Goal: Find specific page/section: Find specific page/section

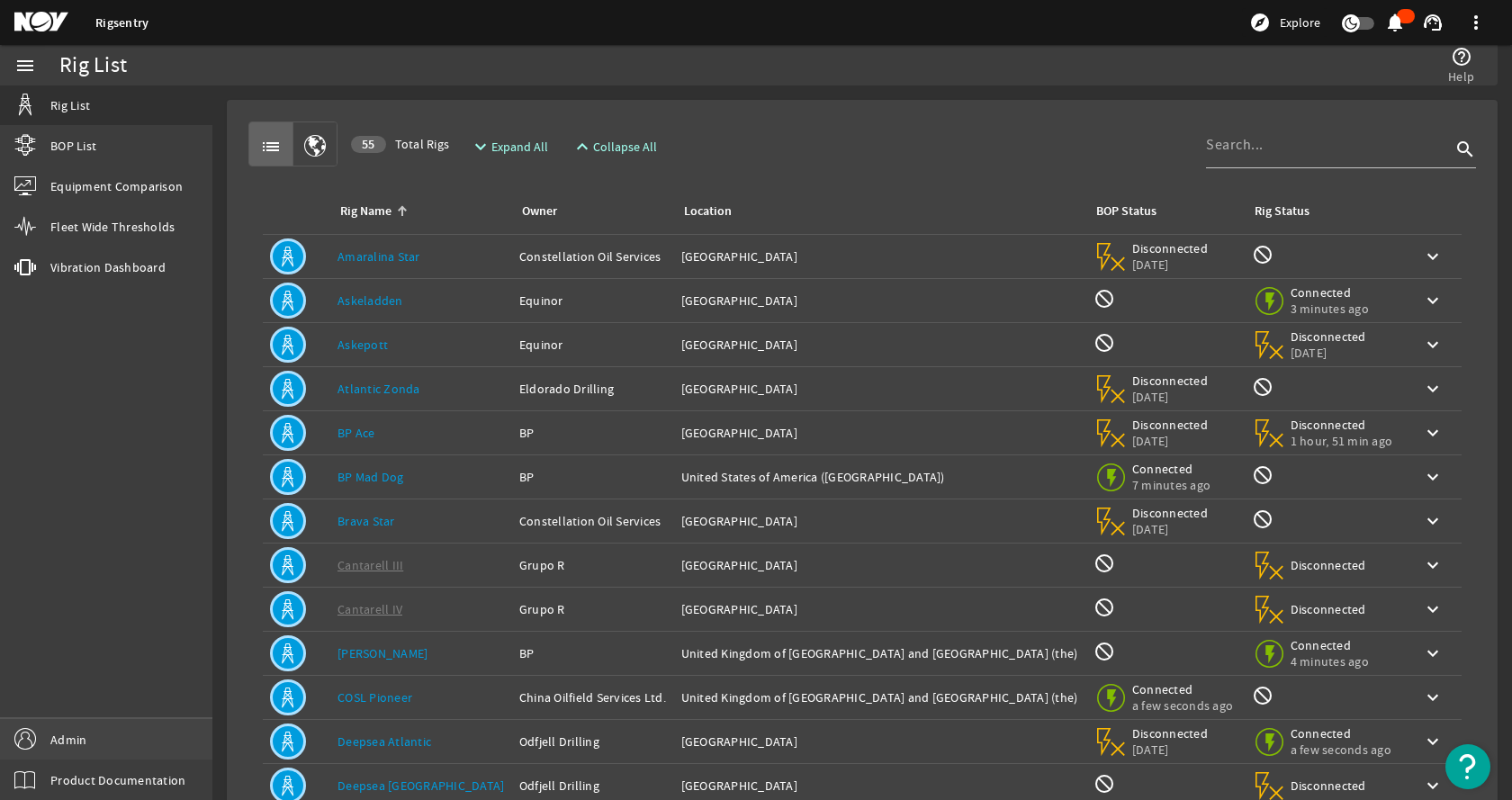
click at [113, 726] on link "Admin" at bounding box center [106, 740] width 213 height 41
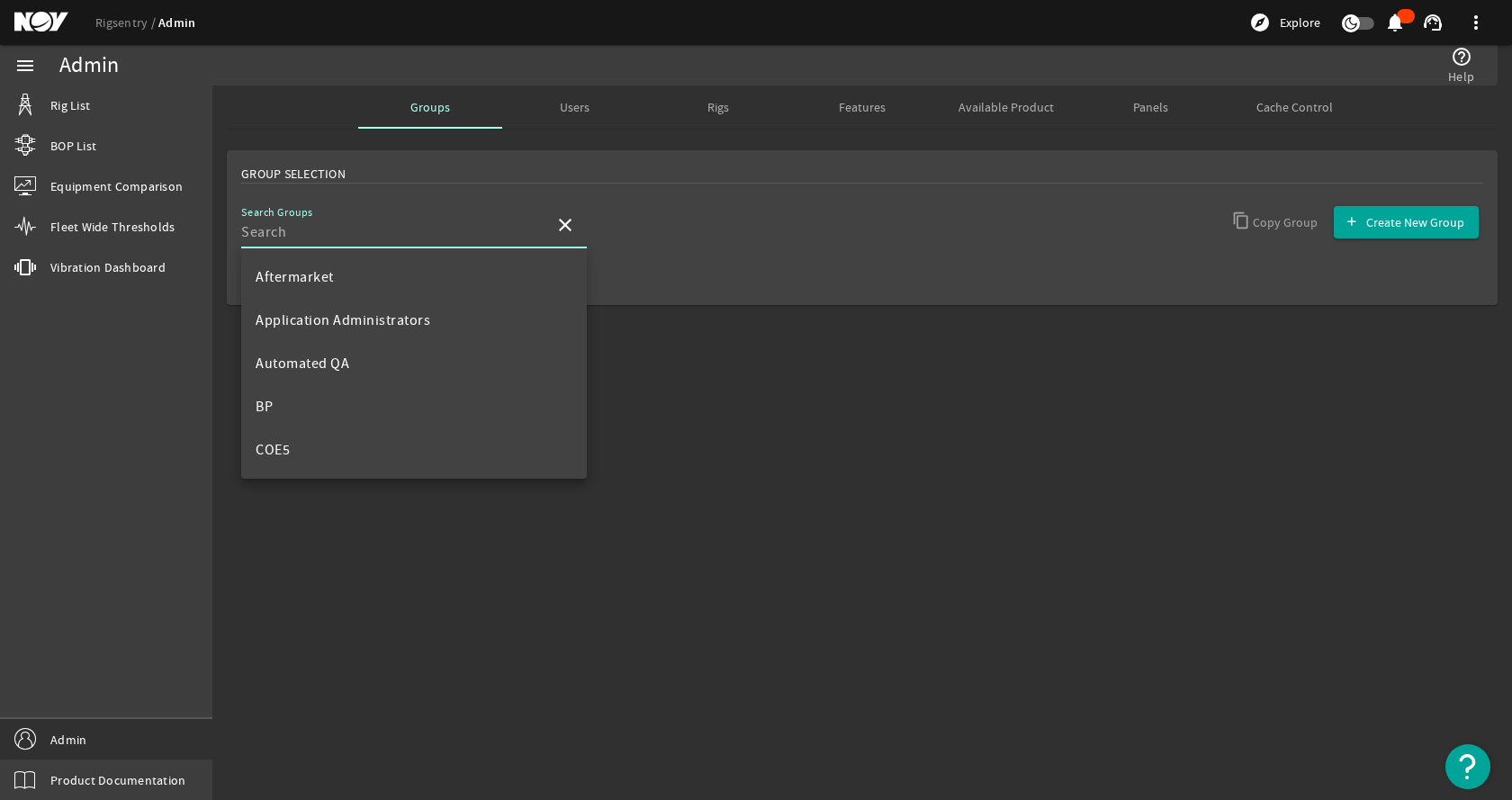
click at [399, 232] on input "Search Groups" at bounding box center [390, 232] width 298 height 21
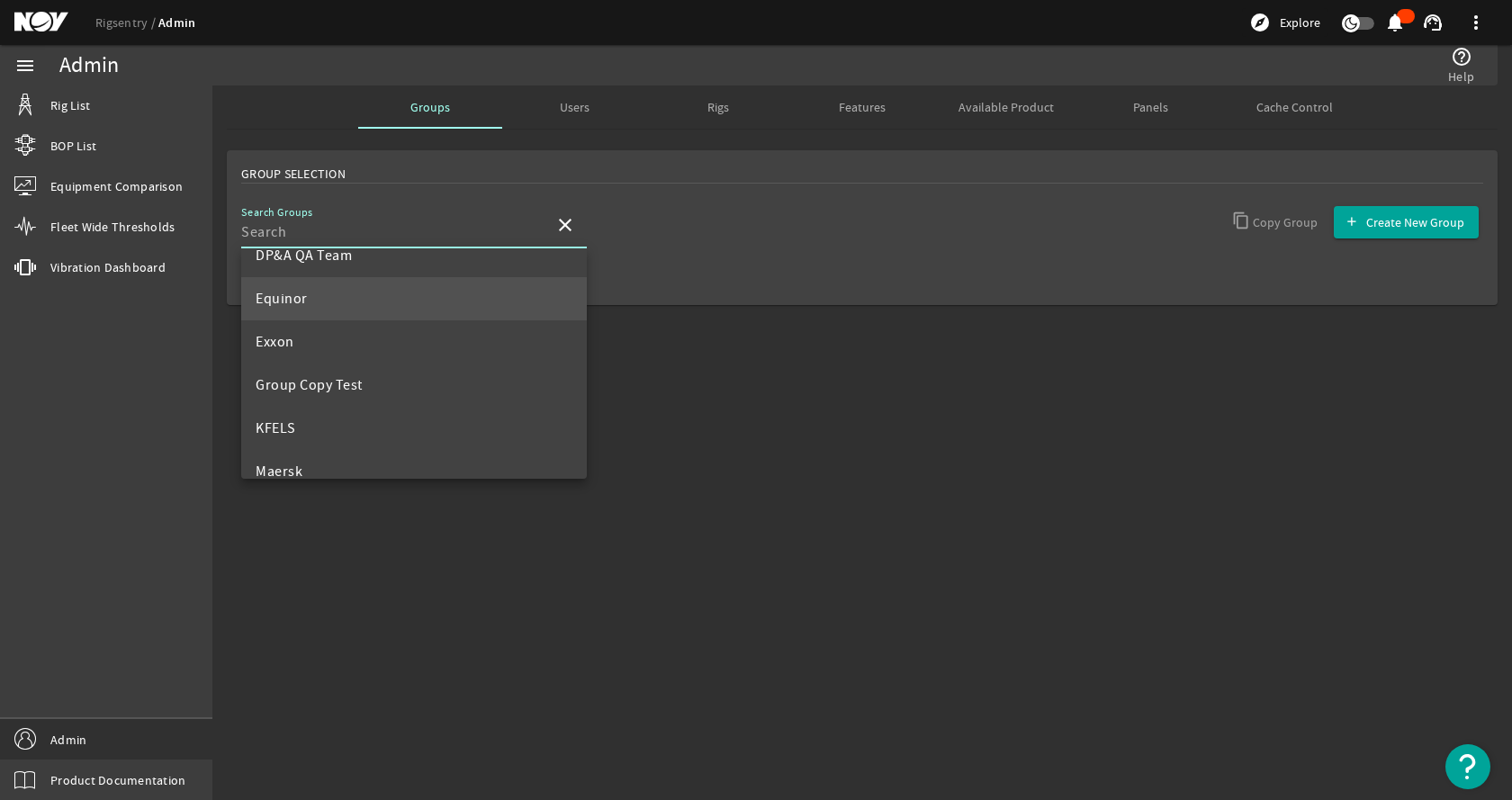
click at [337, 309] on mat-option "Equinor" at bounding box center [414, 299] width 345 height 43
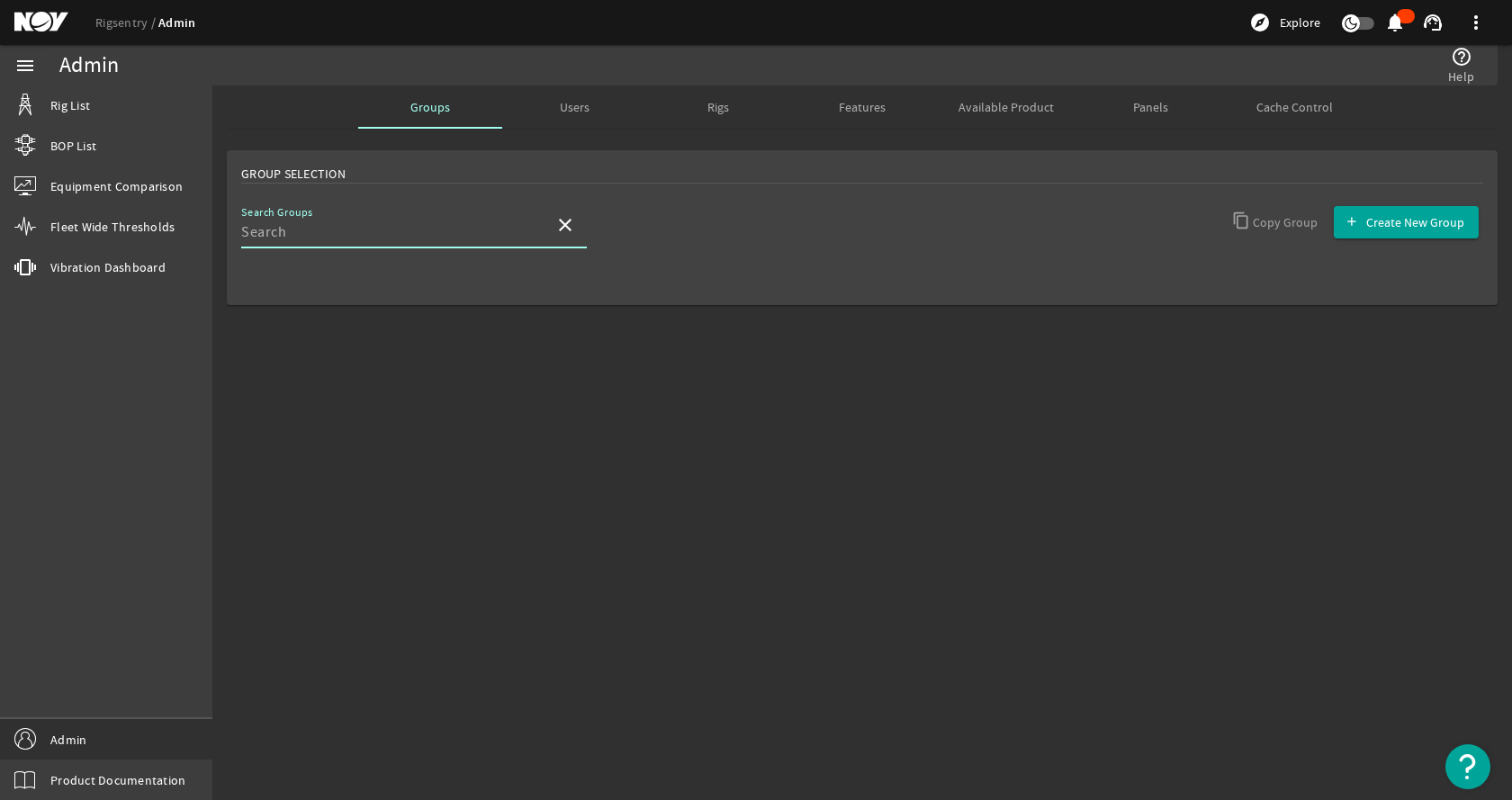
type input "Equinor"
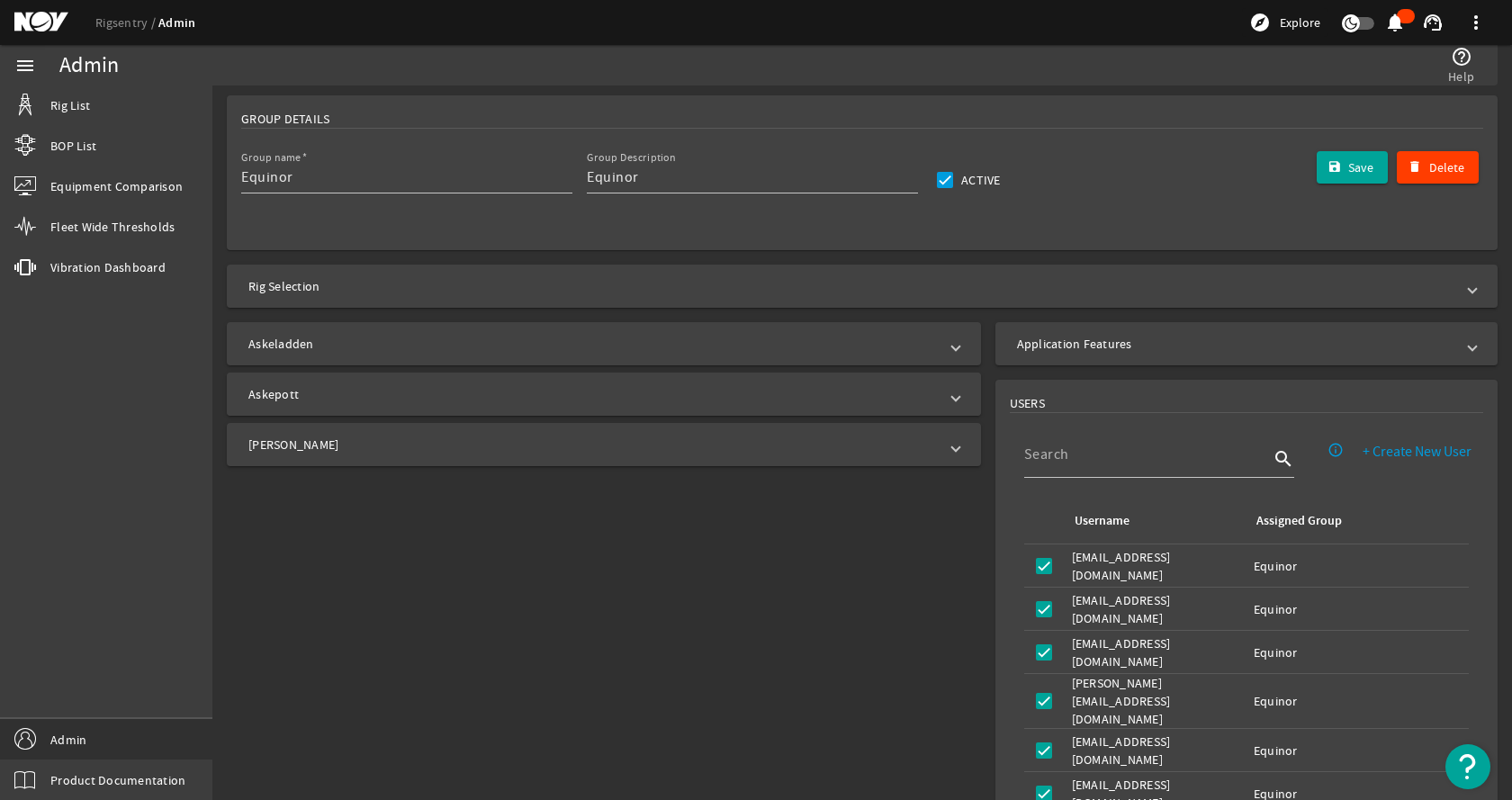
scroll to position [270, 0]
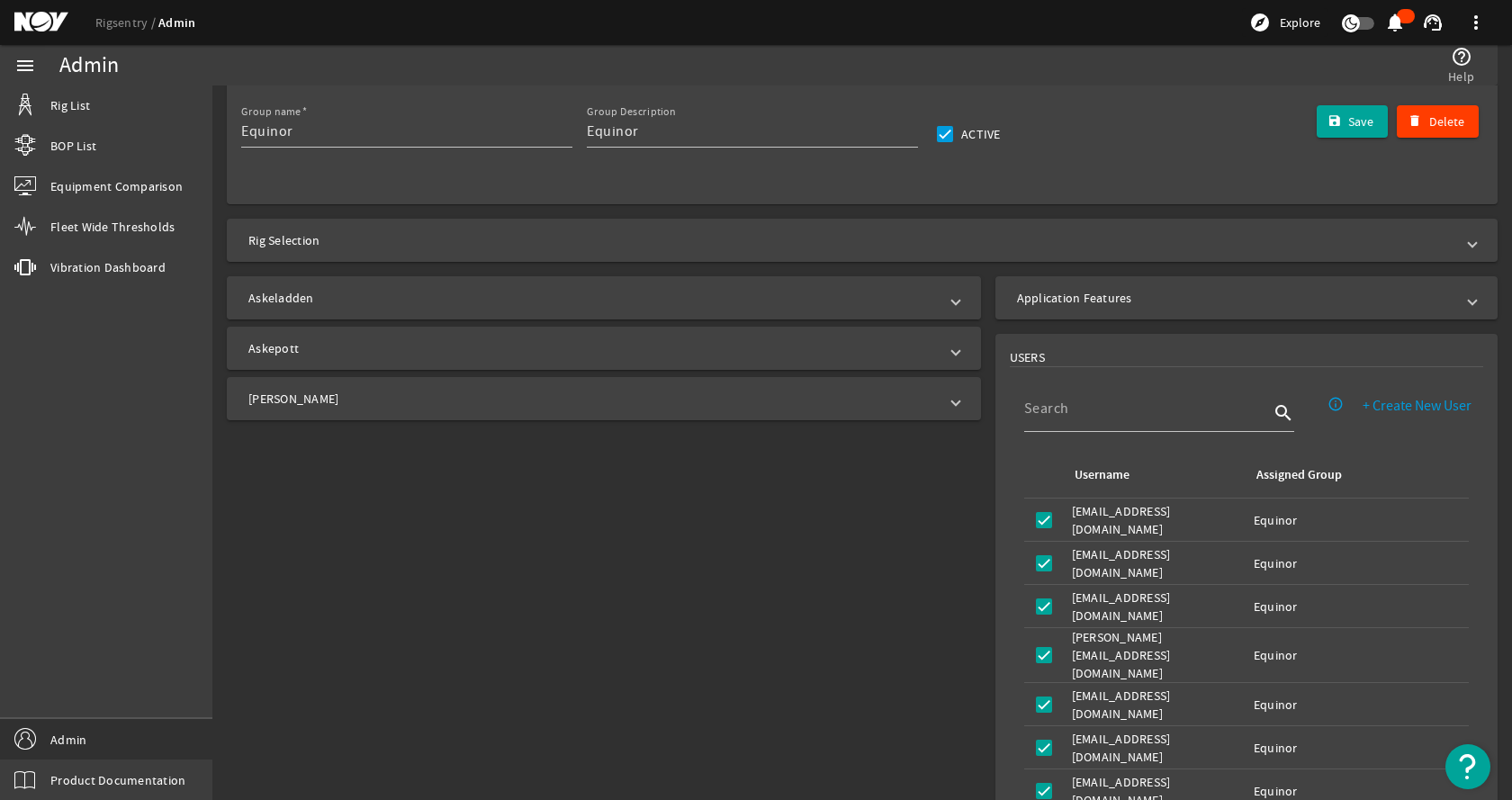
click at [563, 300] on mat-panel-title "Askeladden" at bounding box center [593, 298] width 690 height 18
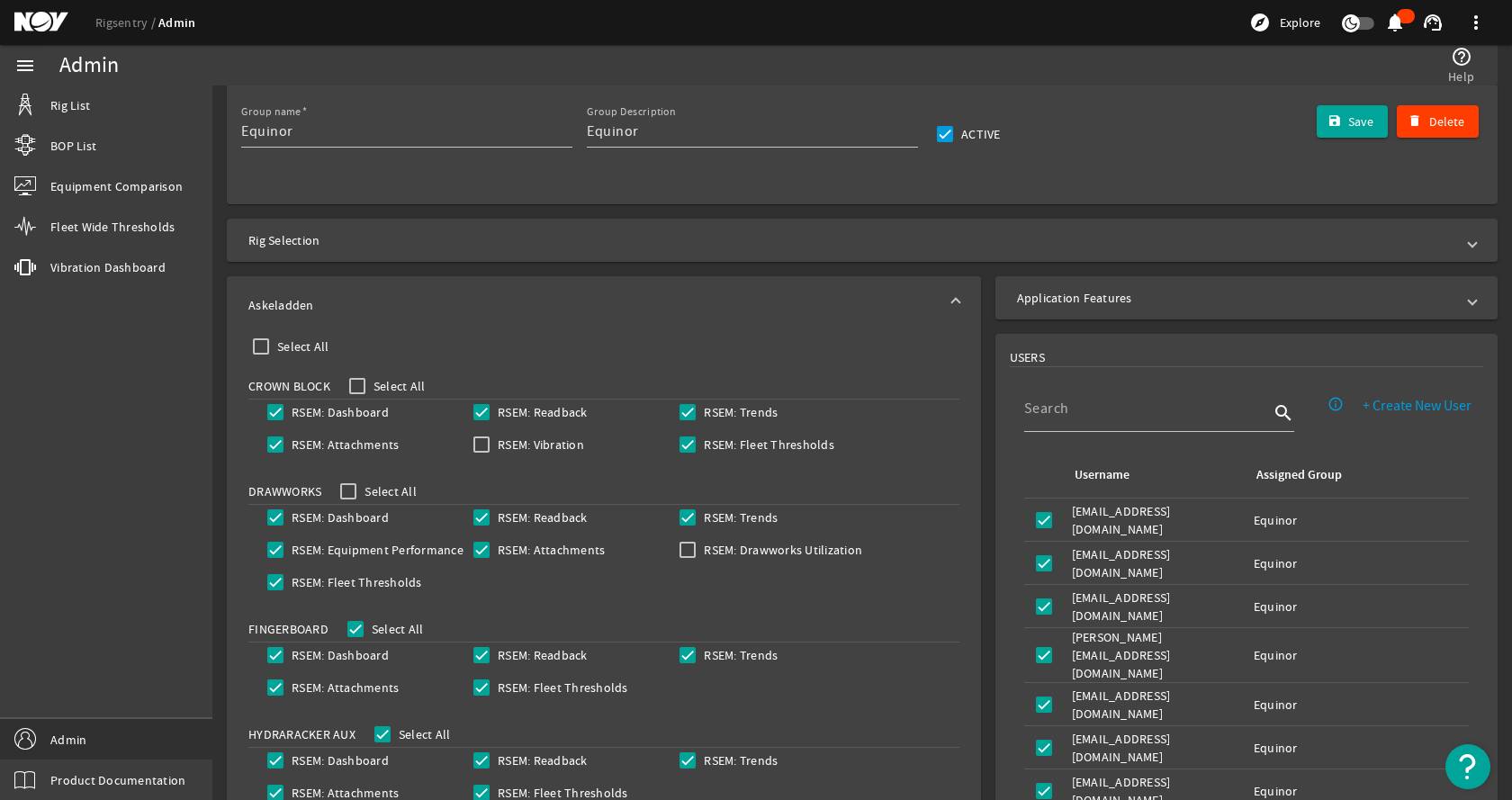
click at [579, 295] on mat-expansion-panel-header "Askeladden" at bounding box center [604, 304] width 754 height 58
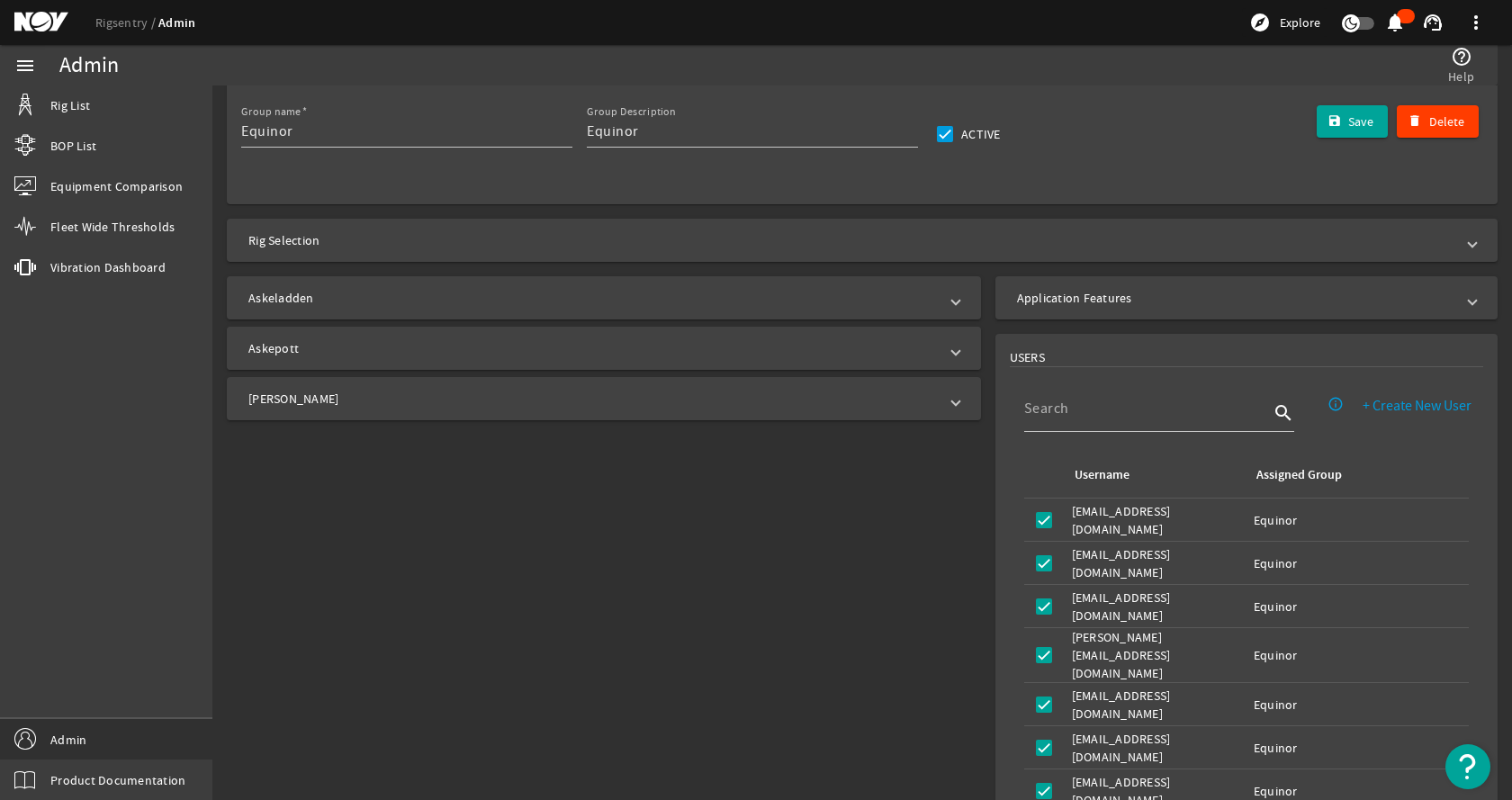
click at [441, 348] on mat-panel-title "Askepott" at bounding box center [593, 348] width 690 height 18
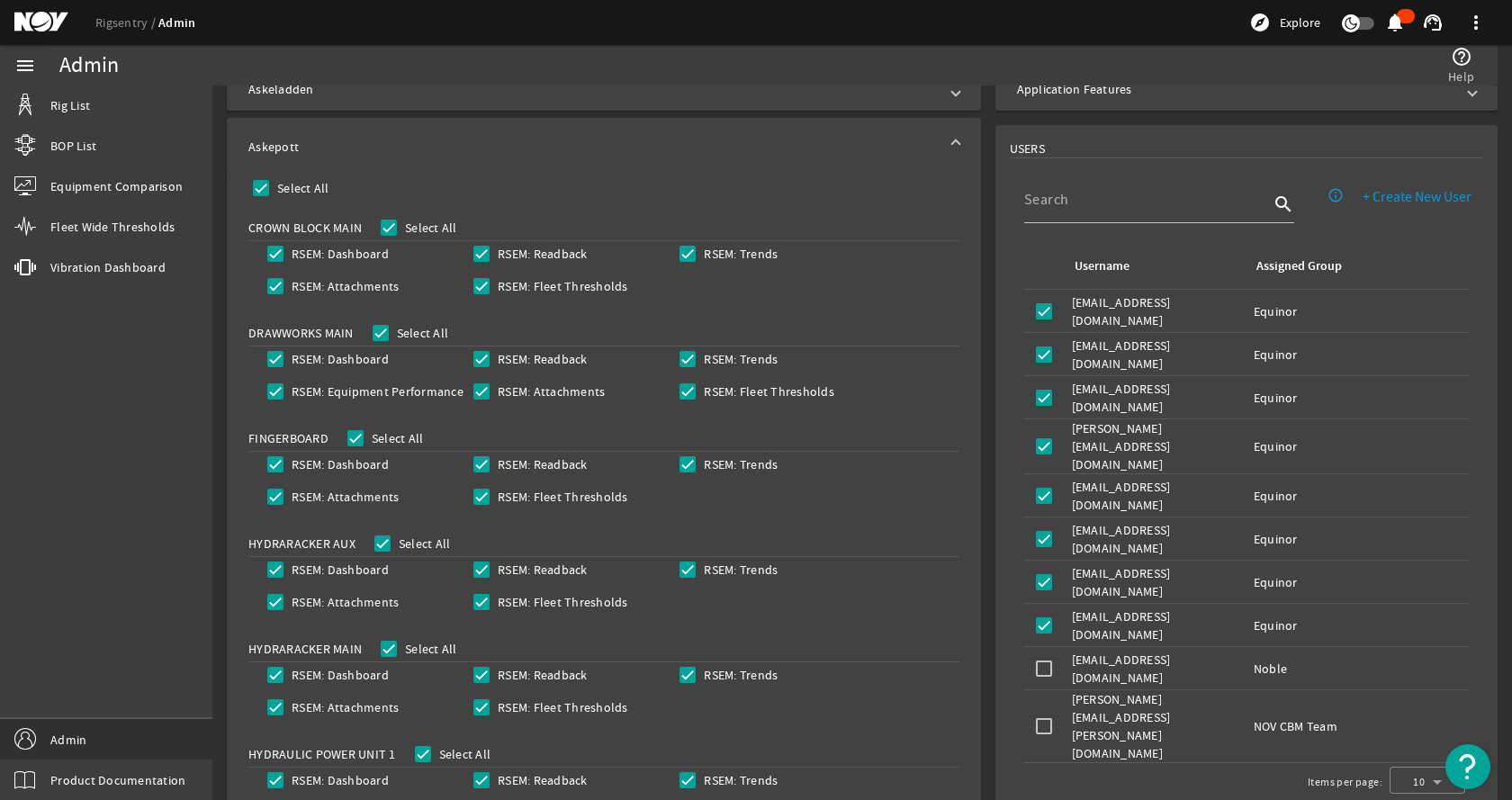
scroll to position [256, 0]
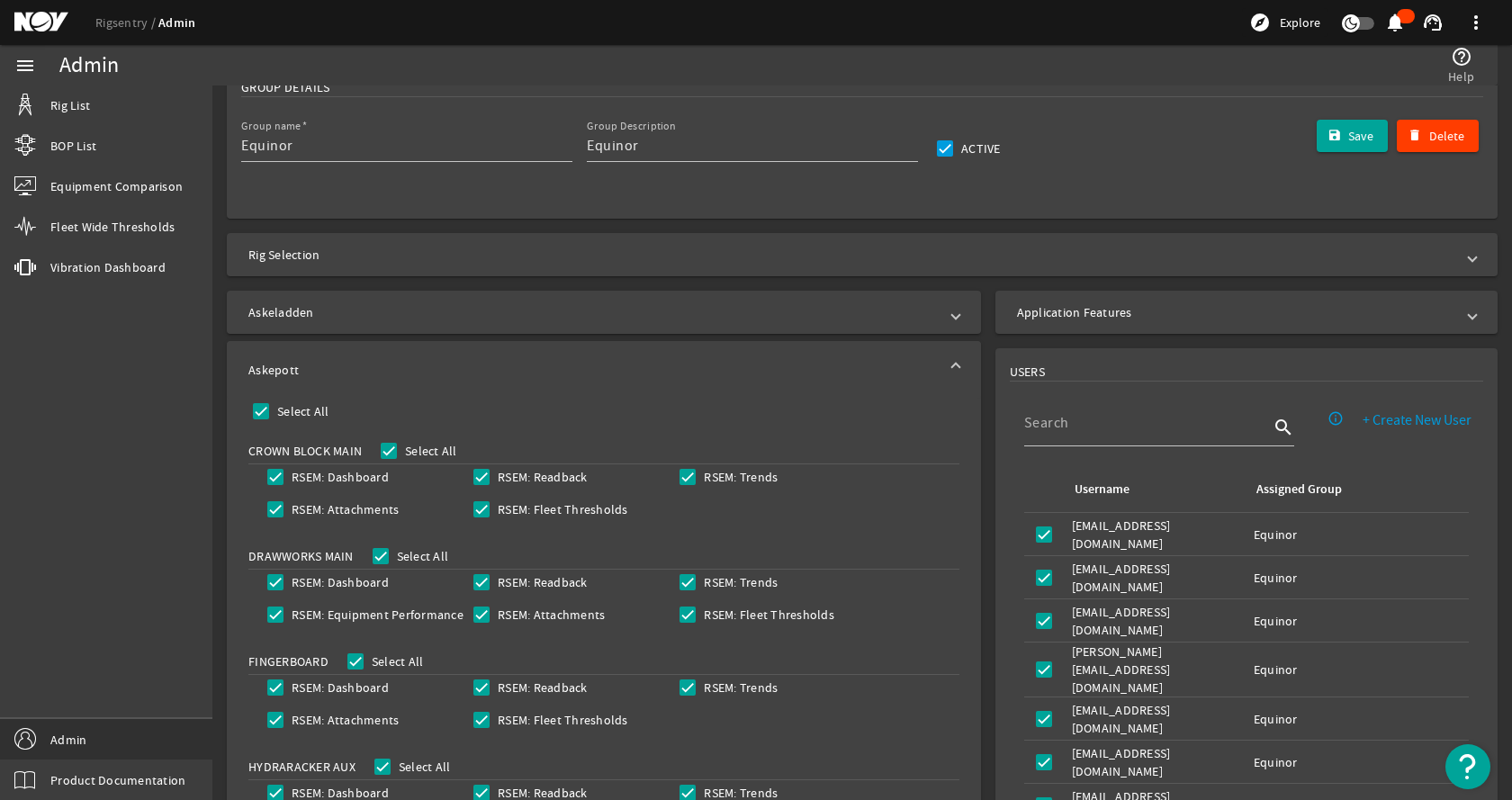
click at [434, 359] on mat-expansion-panel-header "Askepott" at bounding box center [604, 370] width 754 height 58
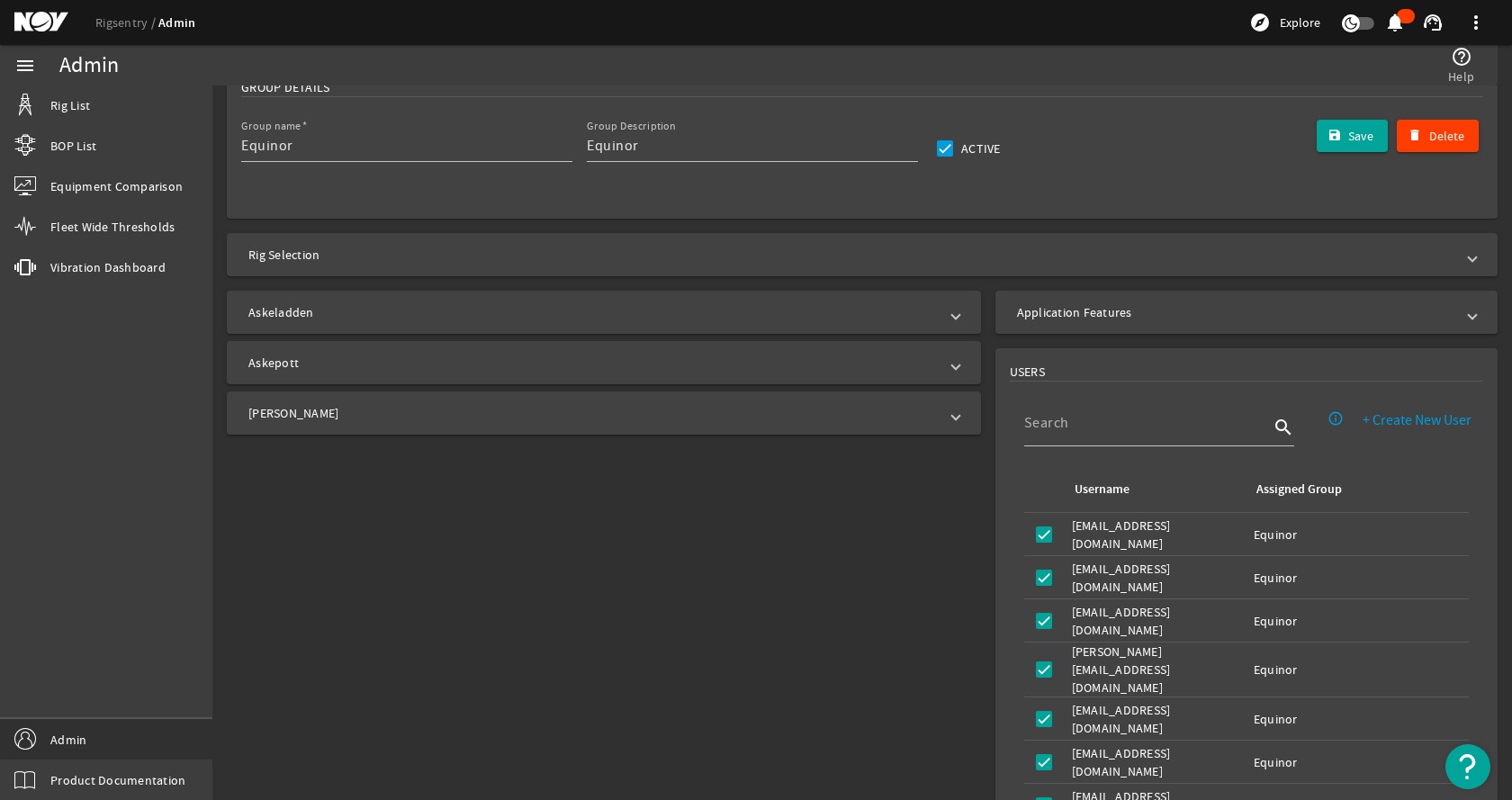
click at [407, 412] on mat-panel-title "[PERSON_NAME]" at bounding box center [593, 413] width 690 height 18
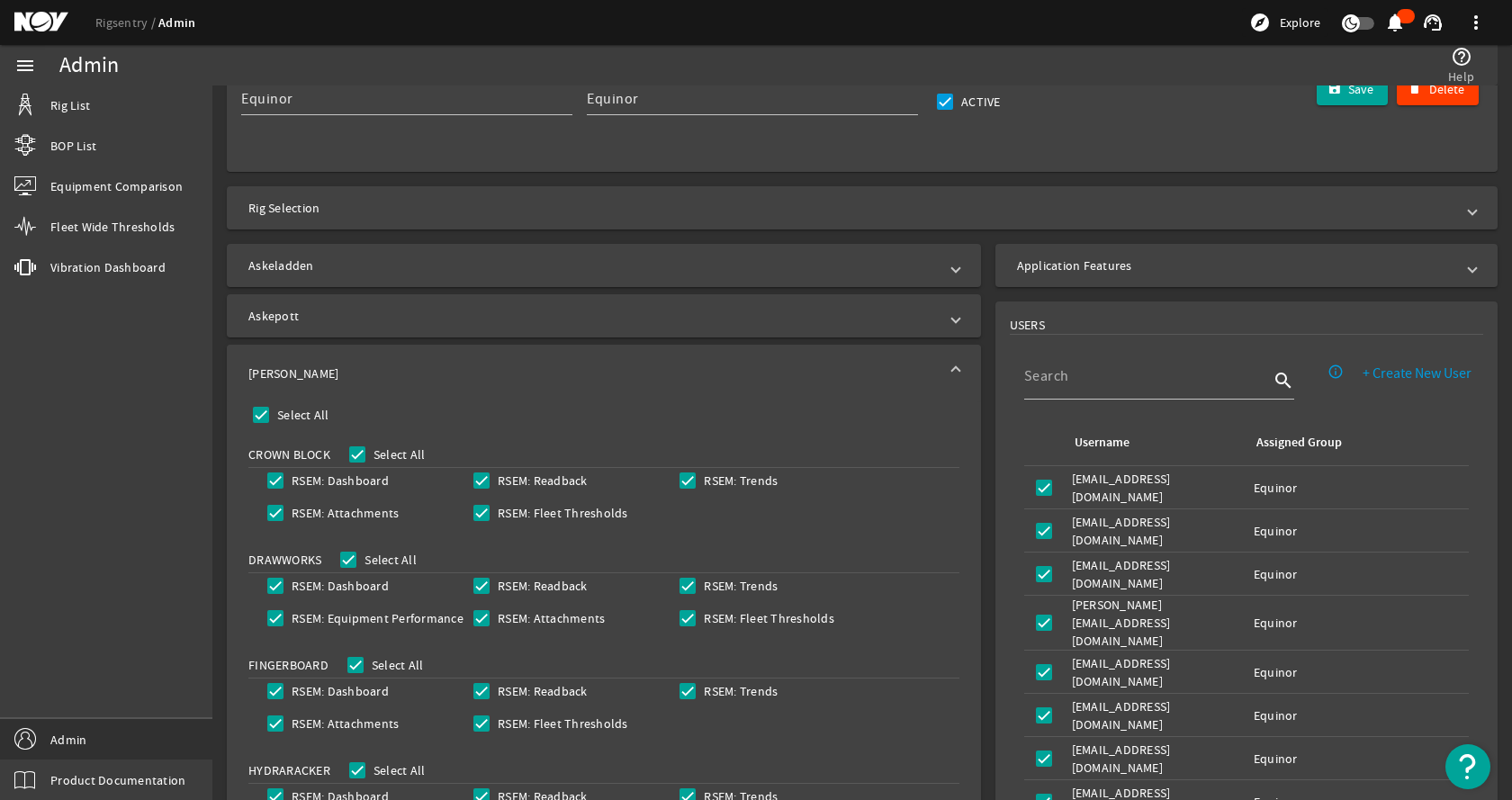
scroll to position [300, 0]
click at [444, 376] on mat-panel-title "[PERSON_NAME]" at bounding box center [593, 376] width 690 height 18
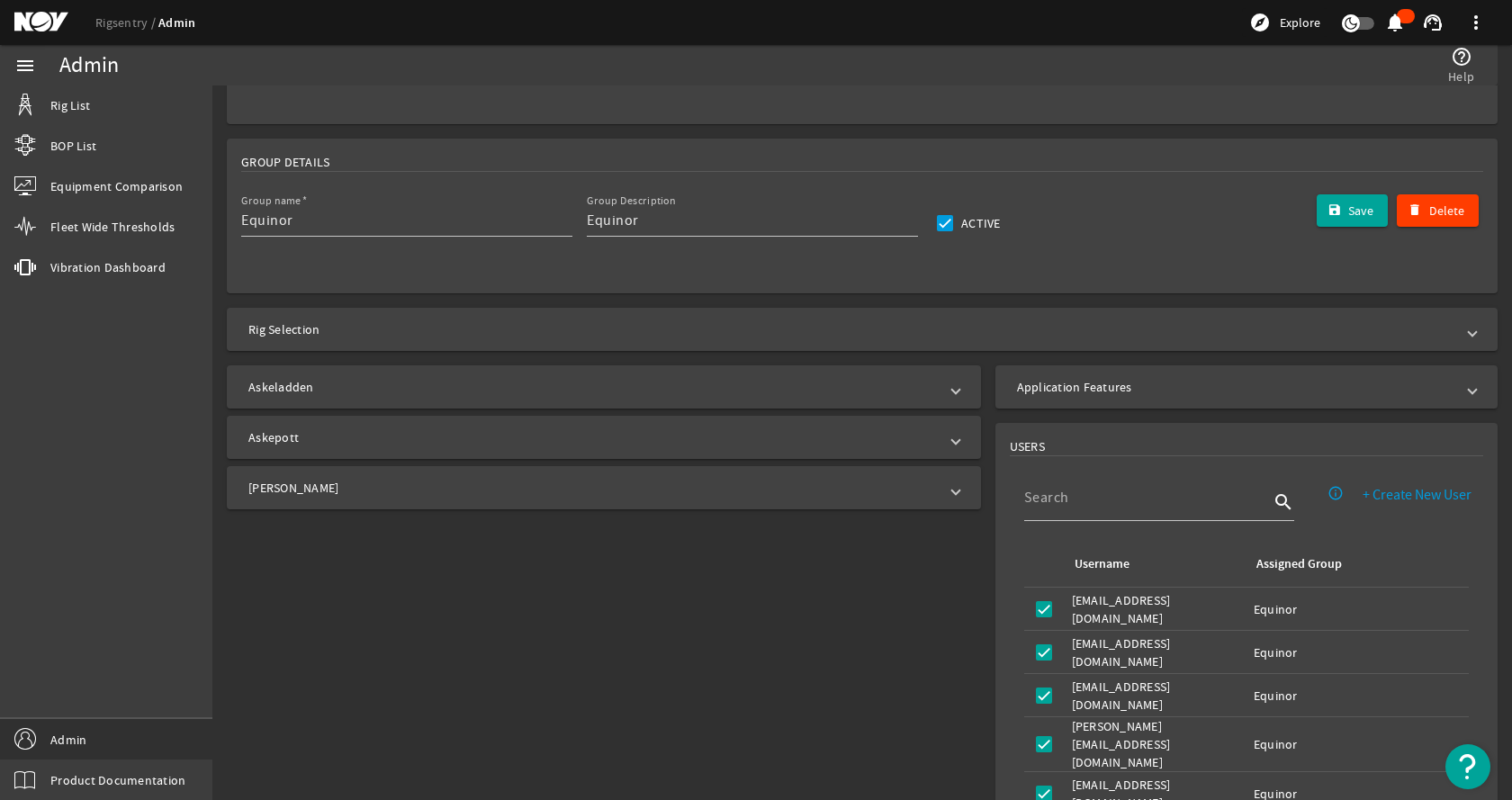
scroll to position [0, 0]
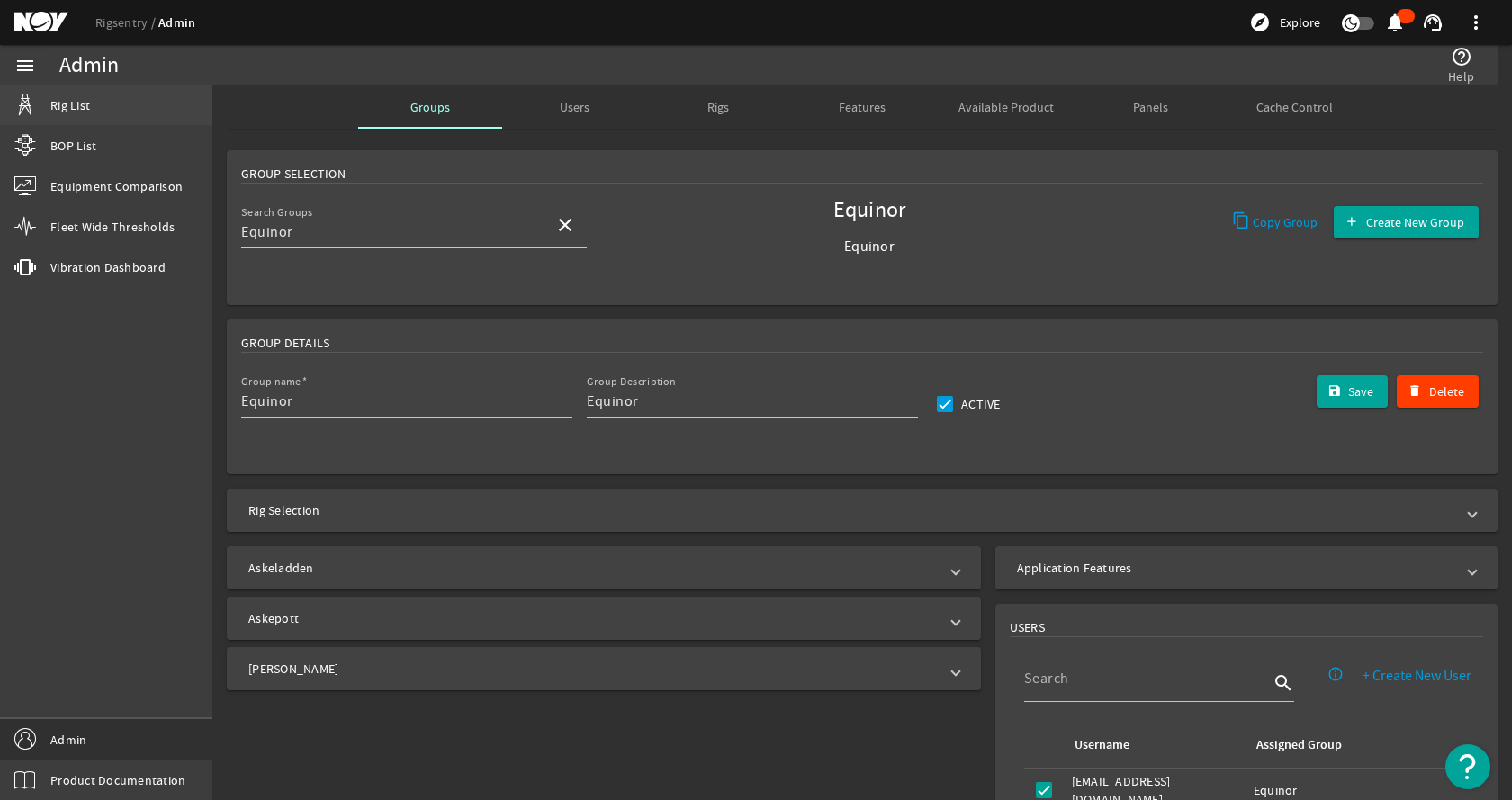
click at [85, 103] on span "Rig List" at bounding box center [70, 105] width 40 height 18
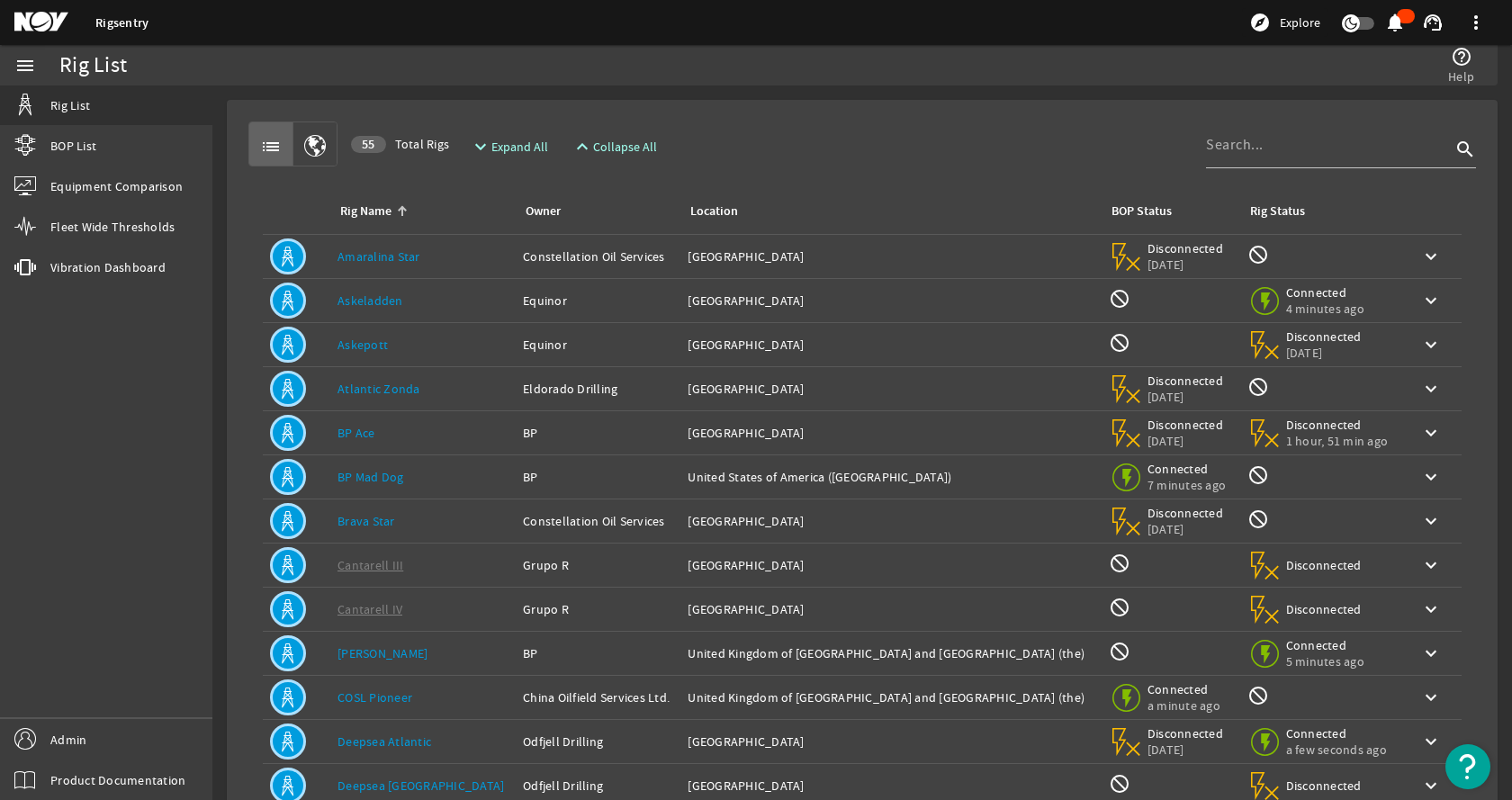
click at [439, 301] on div "Rig Name: Askeladden" at bounding box center [422, 300] width 171 height 18
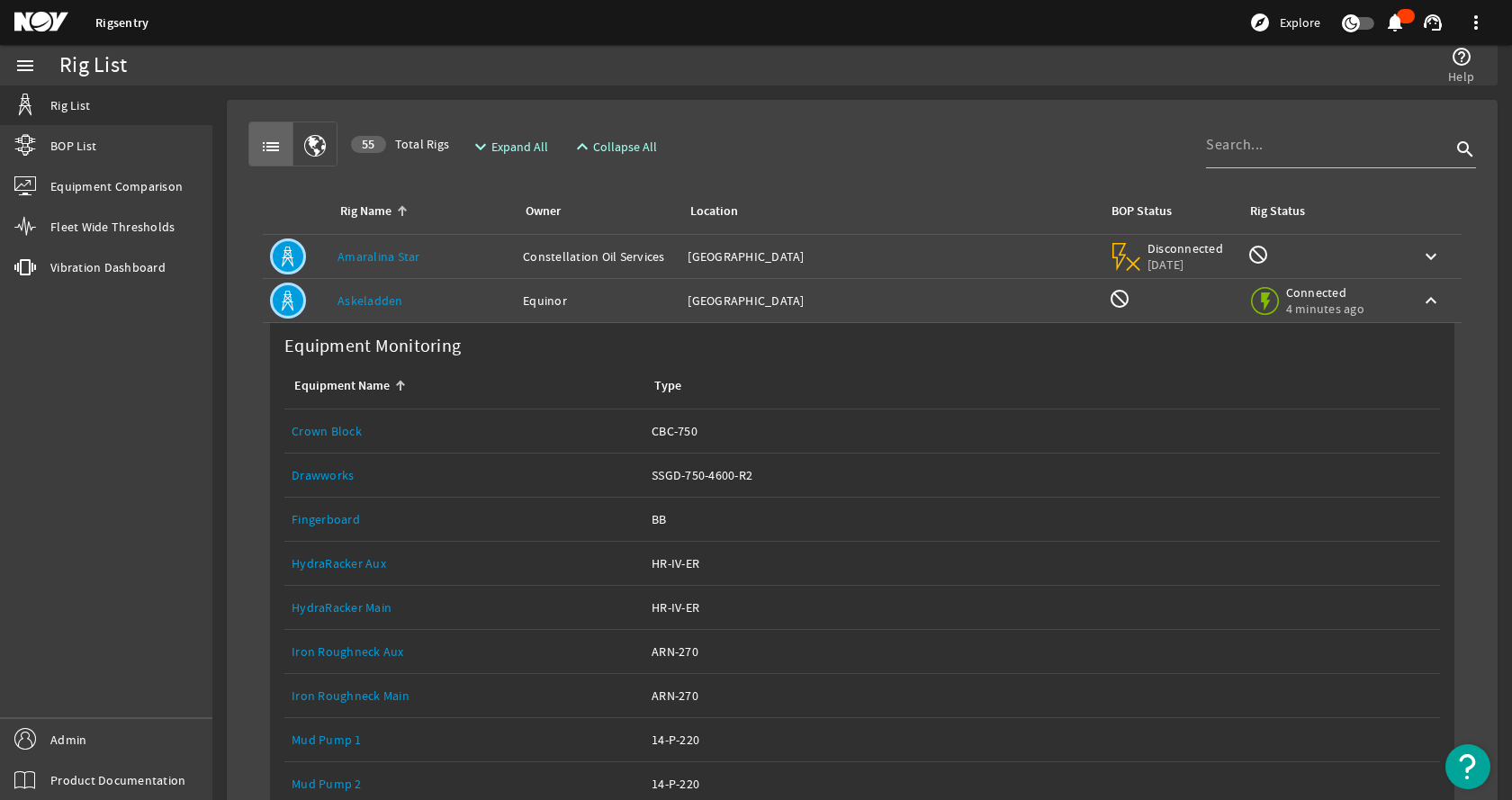
click at [439, 301] on div "Rig Name: Askeladden" at bounding box center [422, 300] width 171 height 18
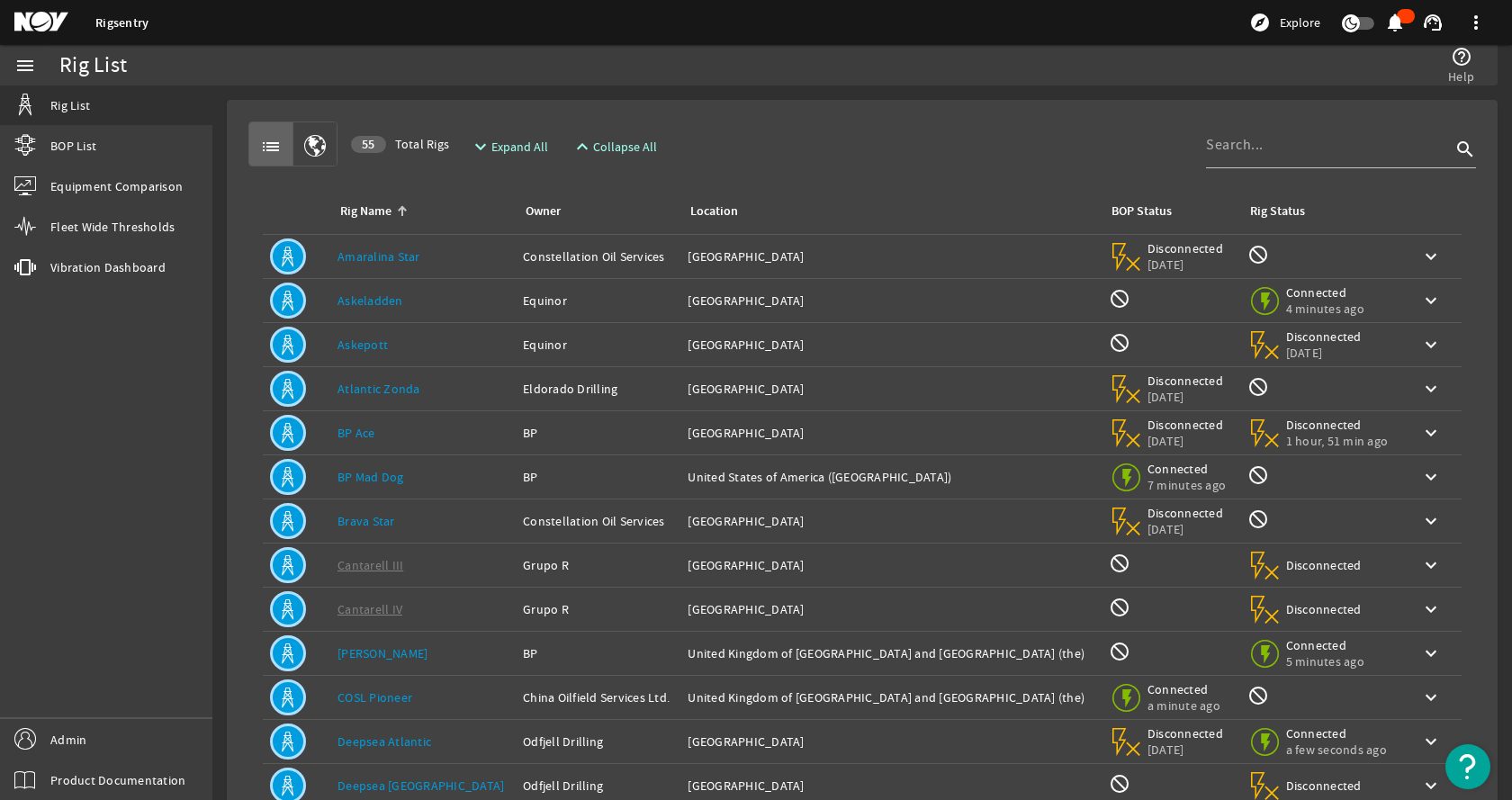
click at [425, 355] on td "Rig Name: Askepott" at bounding box center [423, 344] width 185 height 44
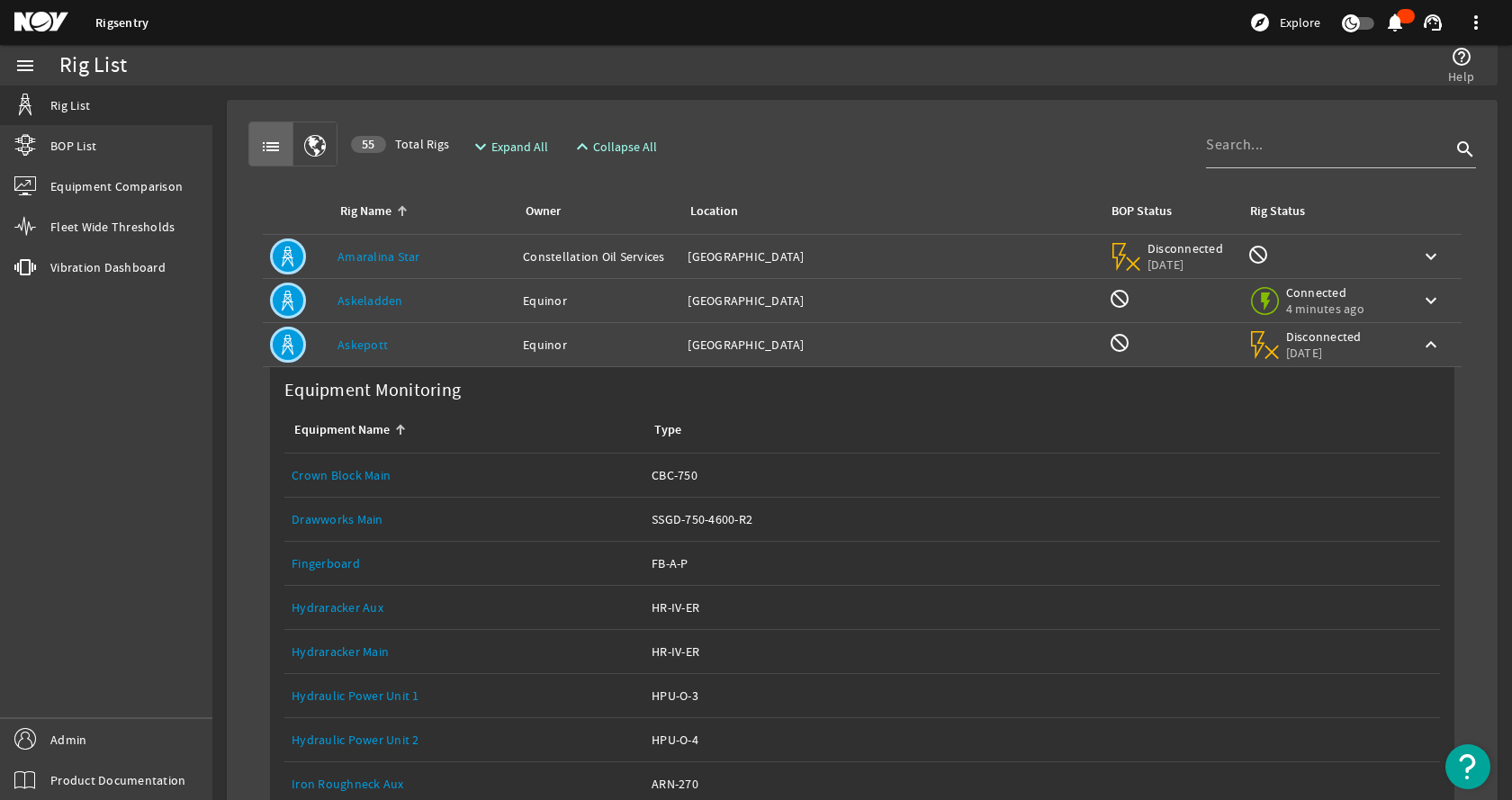
click at [438, 334] on td "Rig Name: Askepott" at bounding box center [423, 344] width 185 height 44
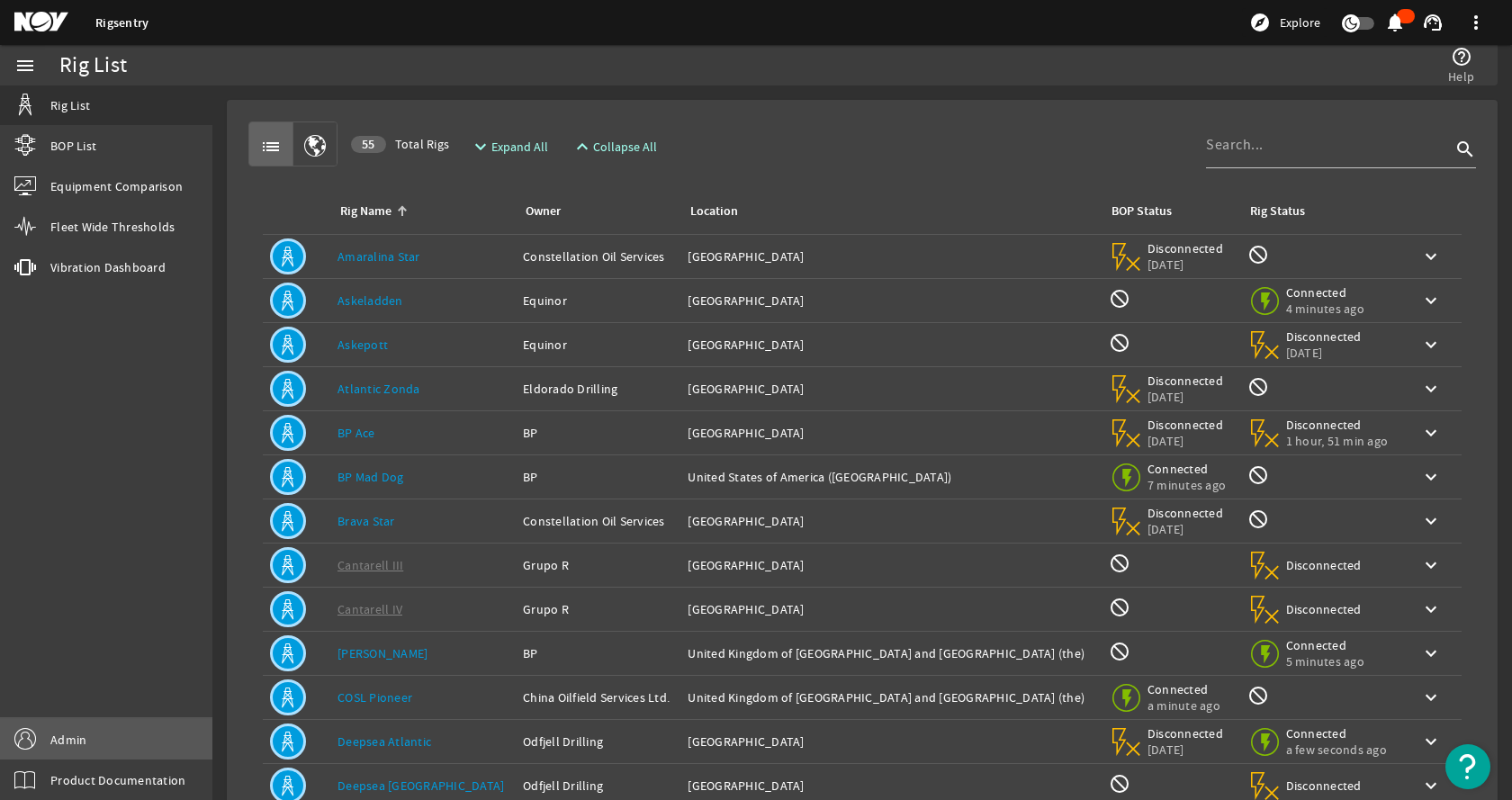
click at [143, 734] on link "Admin" at bounding box center [106, 740] width 213 height 41
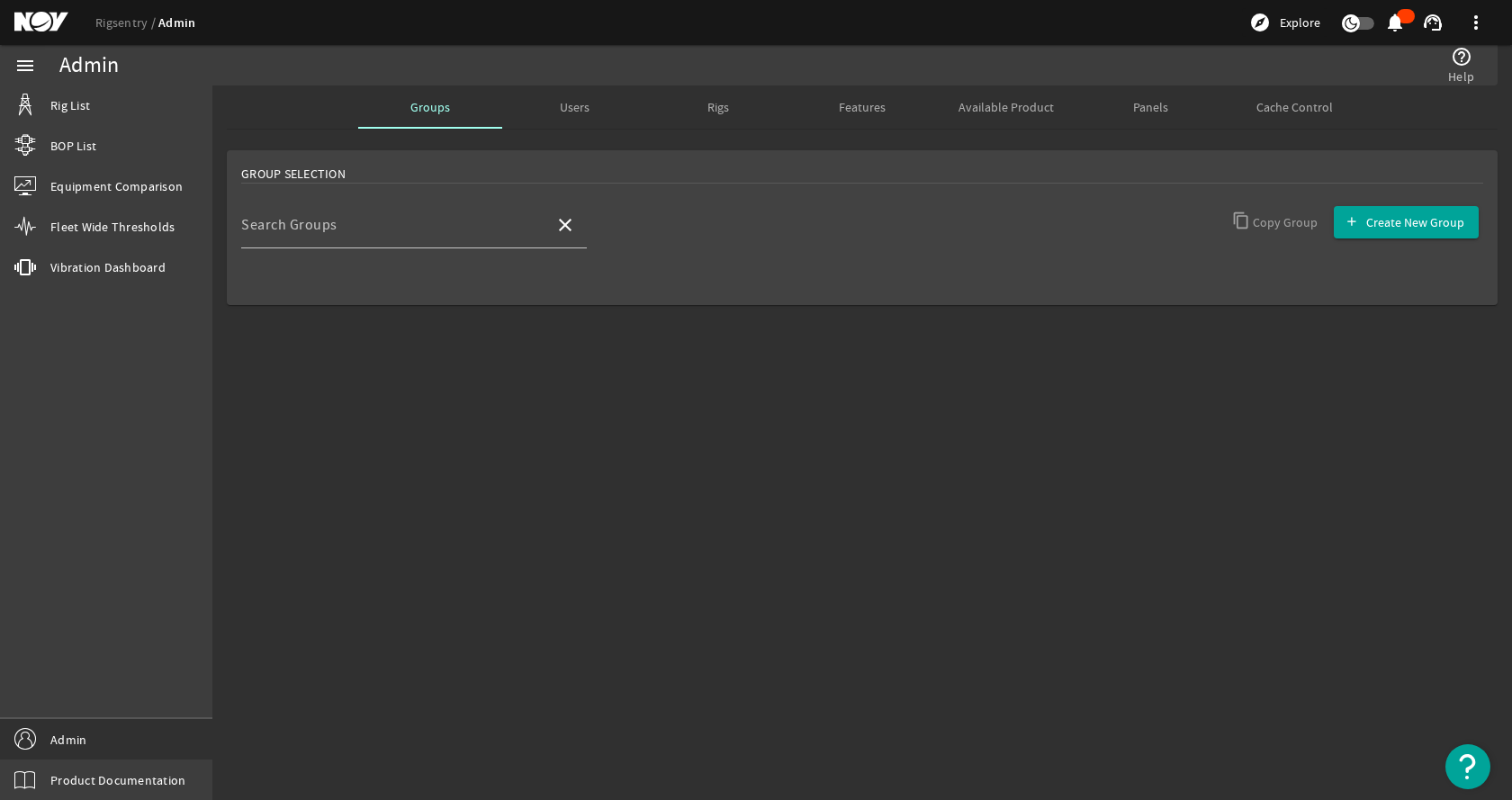
click at [750, 333] on div "Group Selection Search Groups close Copy Group Create New Group" at bounding box center [862, 256] width 1299 height 225
click at [287, 228] on mat-label "Search Groups" at bounding box center [289, 224] width 97 height 18
click at [287, 228] on input "Search Groups" at bounding box center [390, 232] width 298 height 21
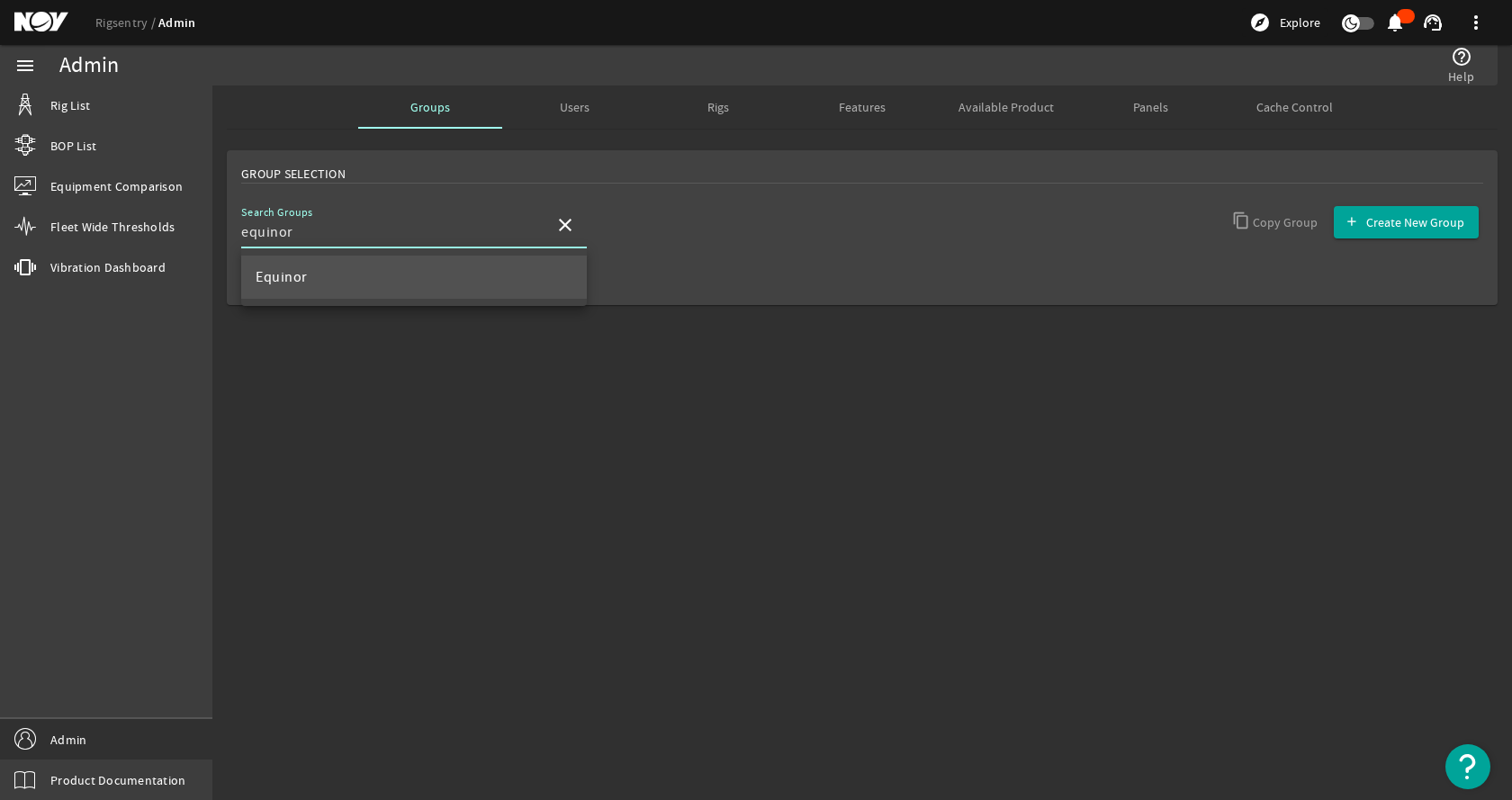
click at [378, 271] on mat-option "Equinor" at bounding box center [414, 277] width 345 height 43
type input "Equinor"
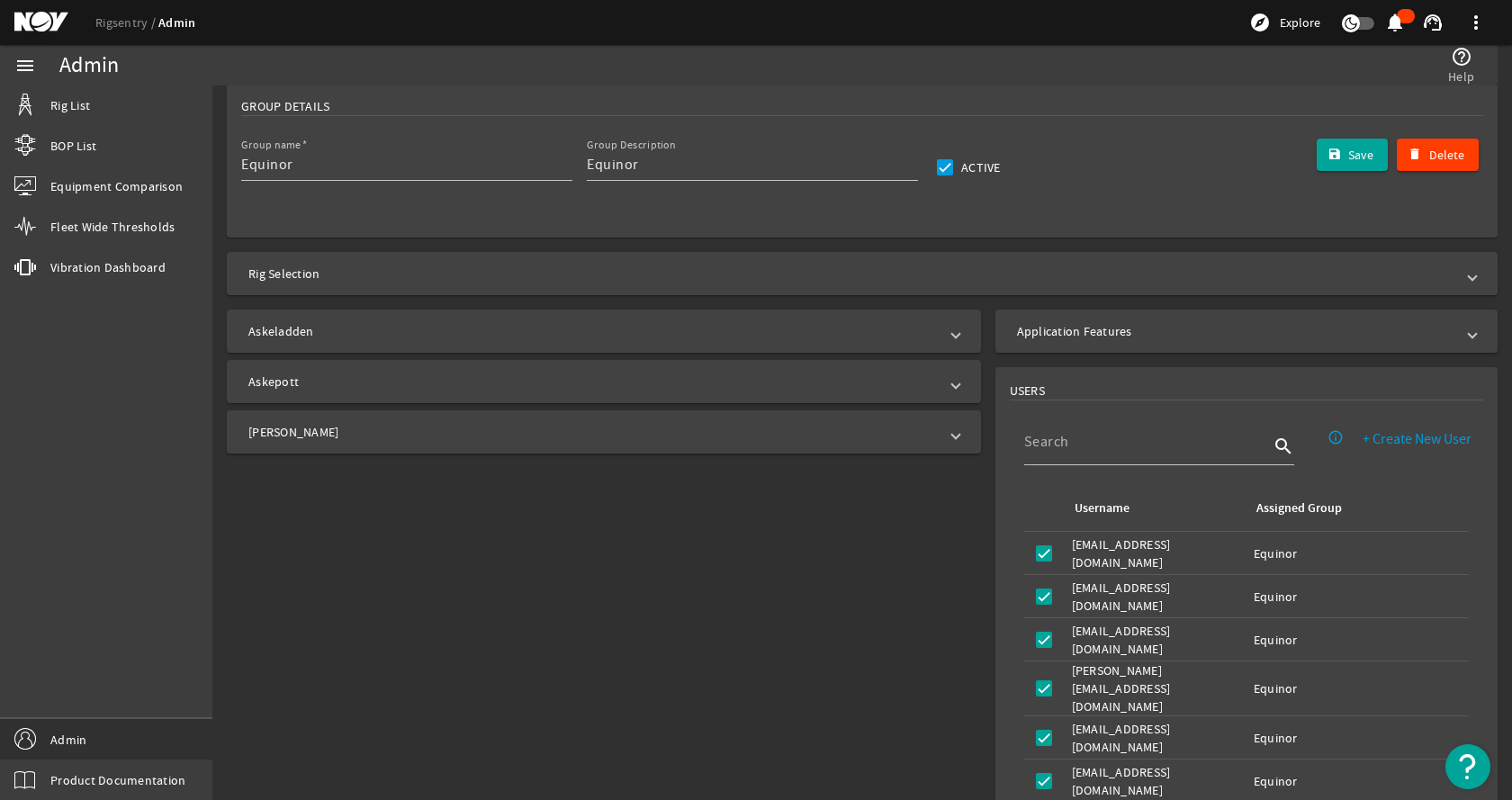
scroll to position [270, 0]
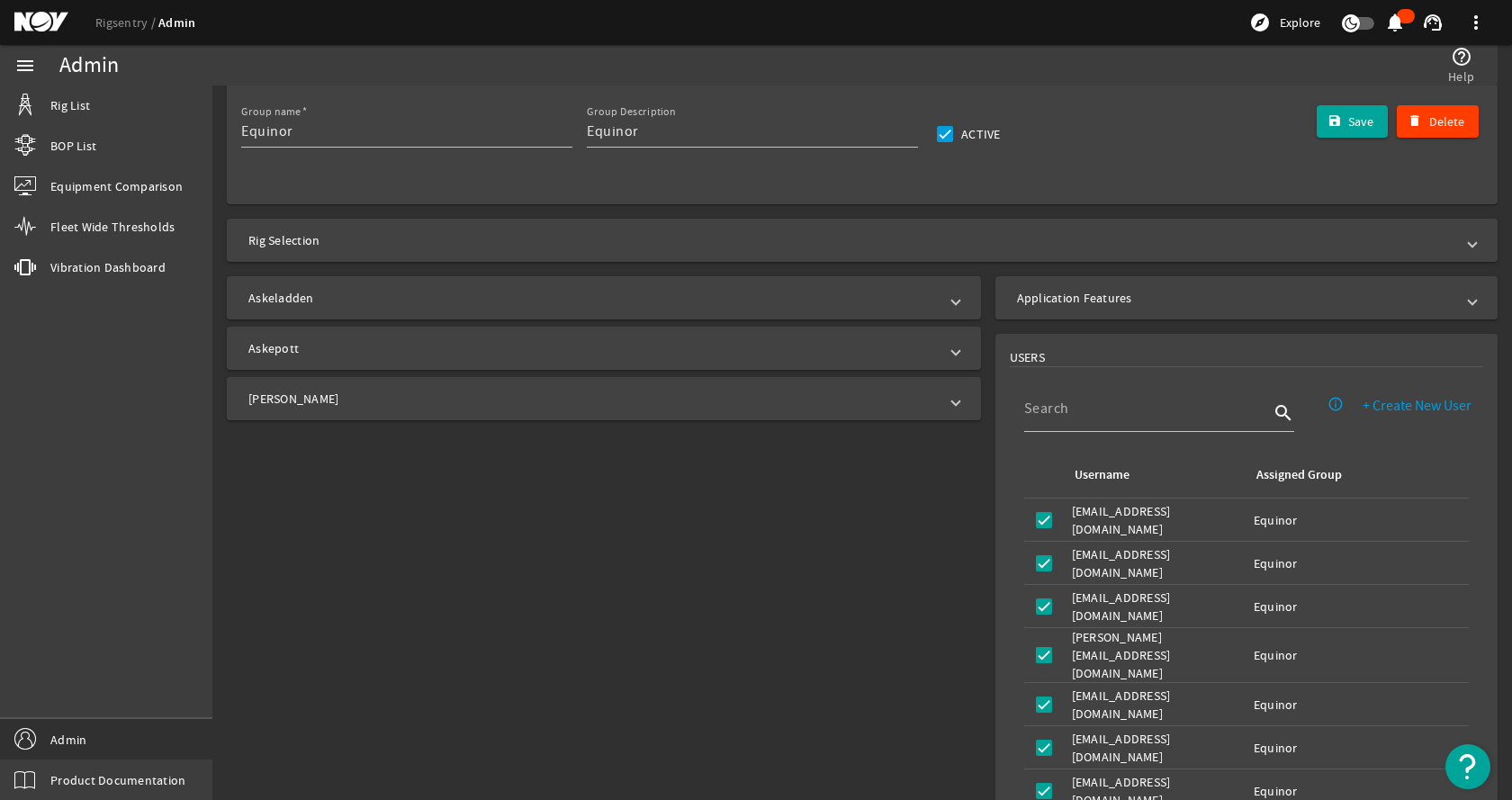
click at [524, 405] on mat-panel-title "[PERSON_NAME]" at bounding box center [593, 399] width 690 height 18
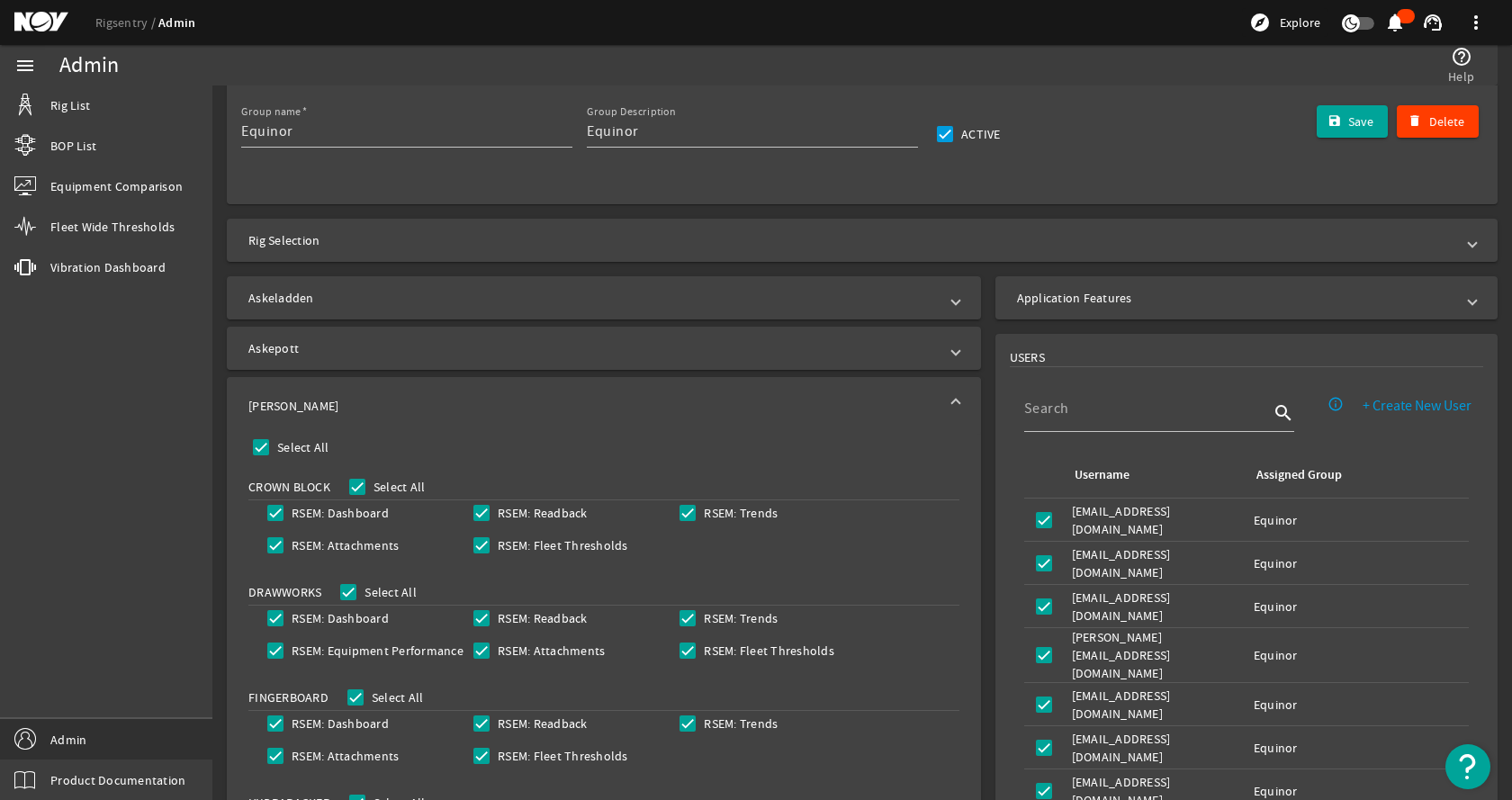
click at [513, 402] on mat-panel-title "[PERSON_NAME]" at bounding box center [593, 406] width 690 height 18
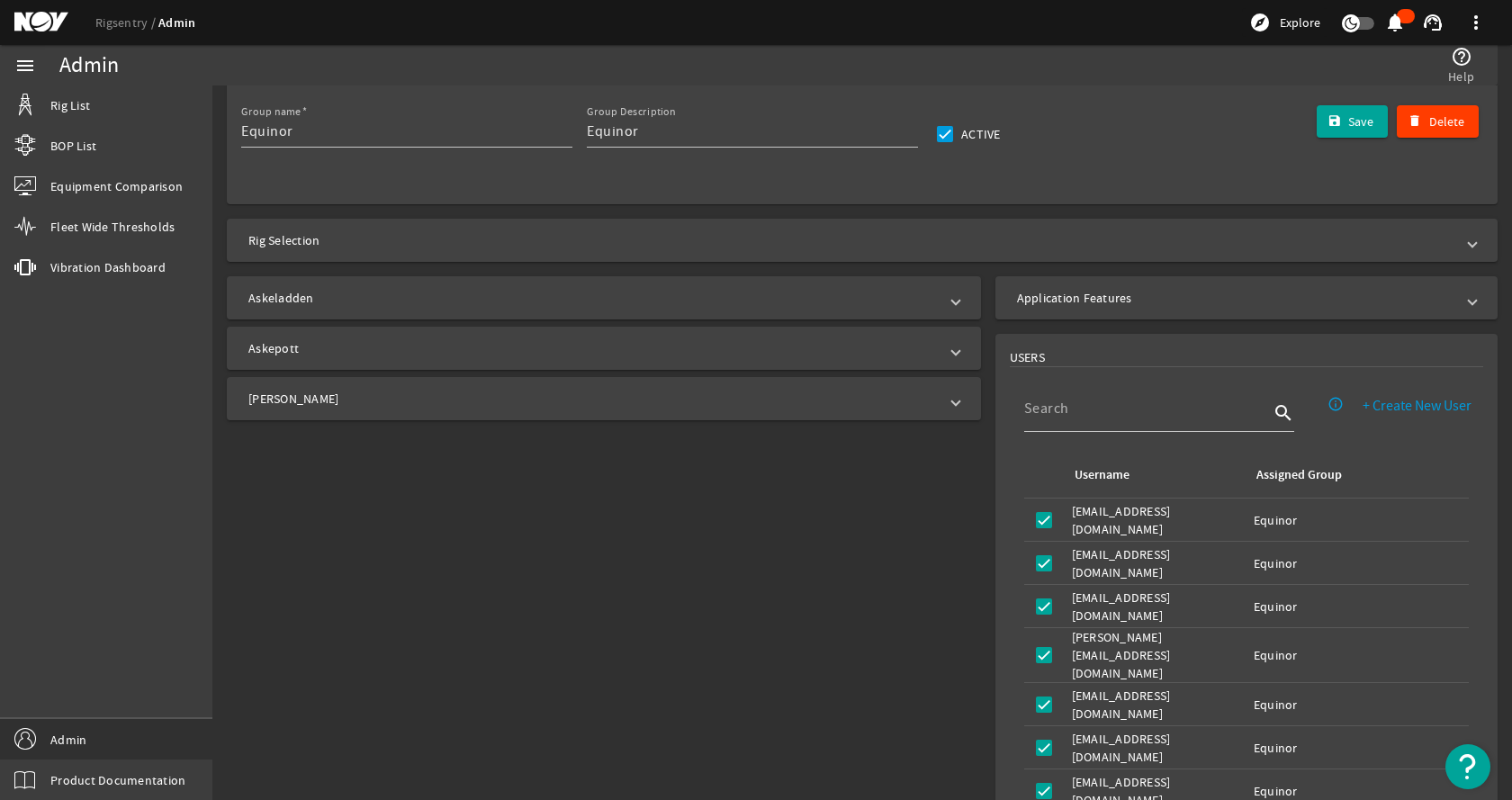
click at [516, 482] on div "Askeladden Askepott [PERSON_NAME] Select All Crown Block Select All RSEM: Dashb…" at bounding box center [600, 671] width 776 height 805
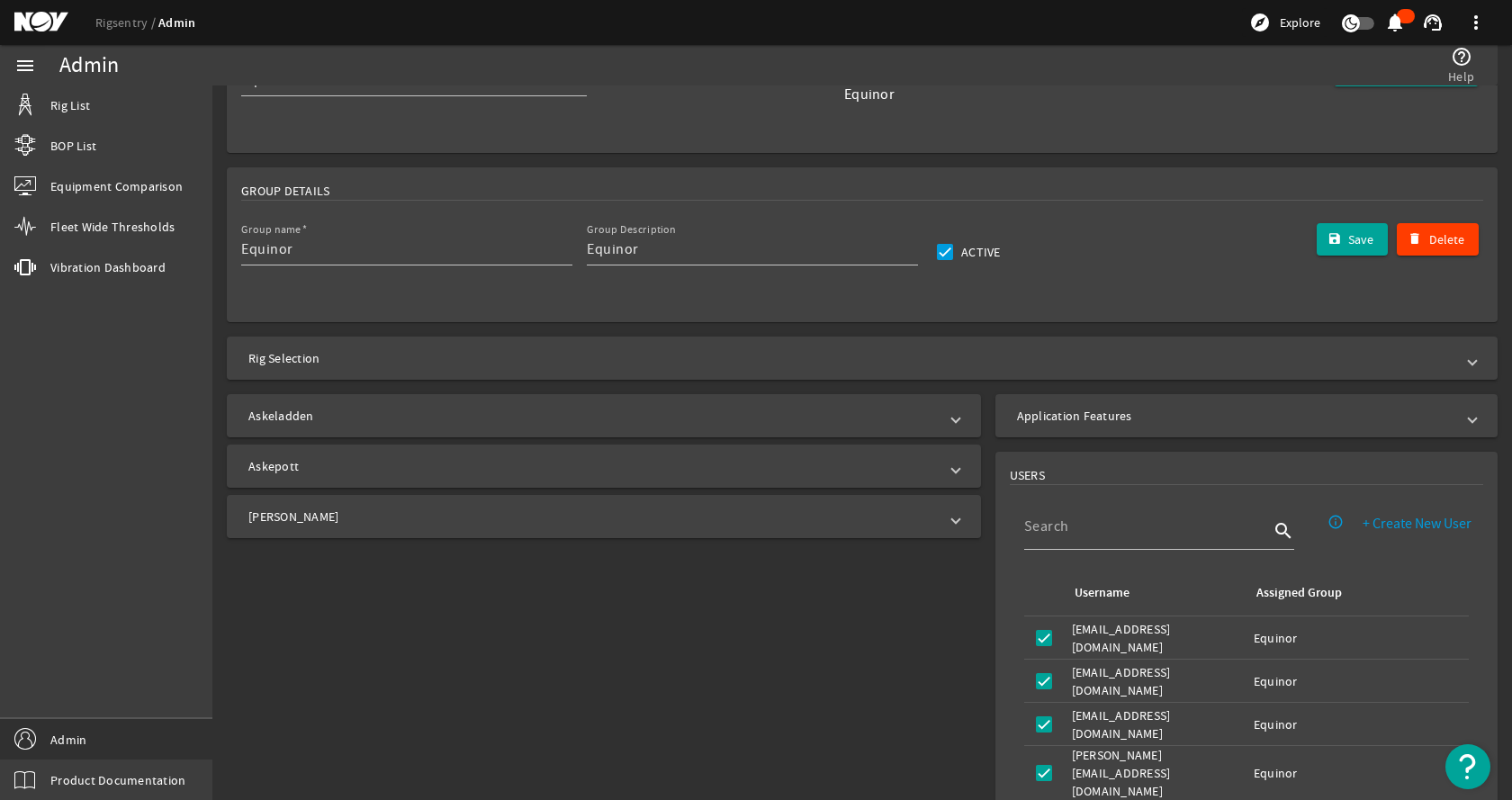
scroll to position [180, 0]
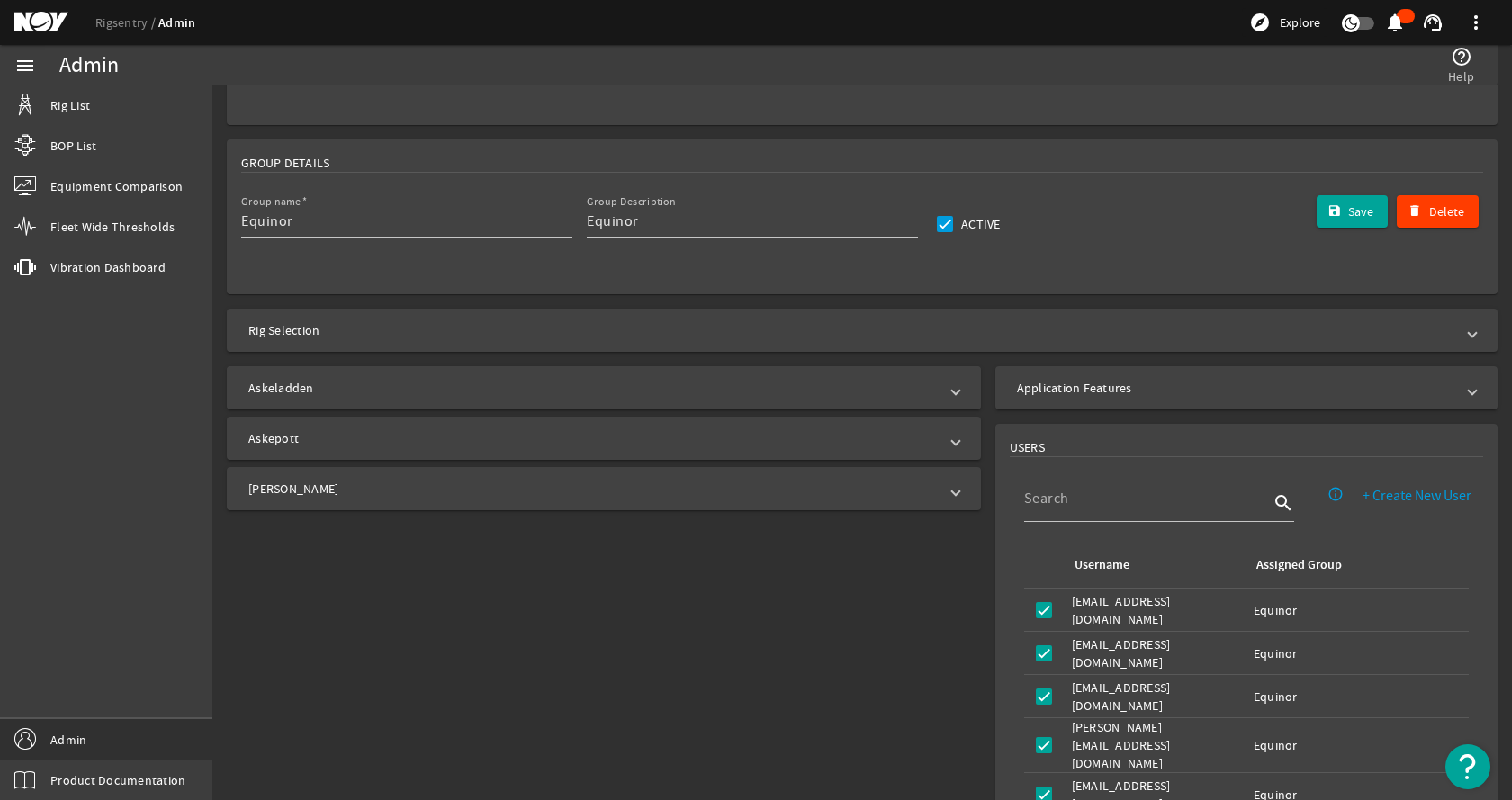
click at [541, 406] on mat-expansion-panel-header "Askeladden" at bounding box center [604, 388] width 754 height 43
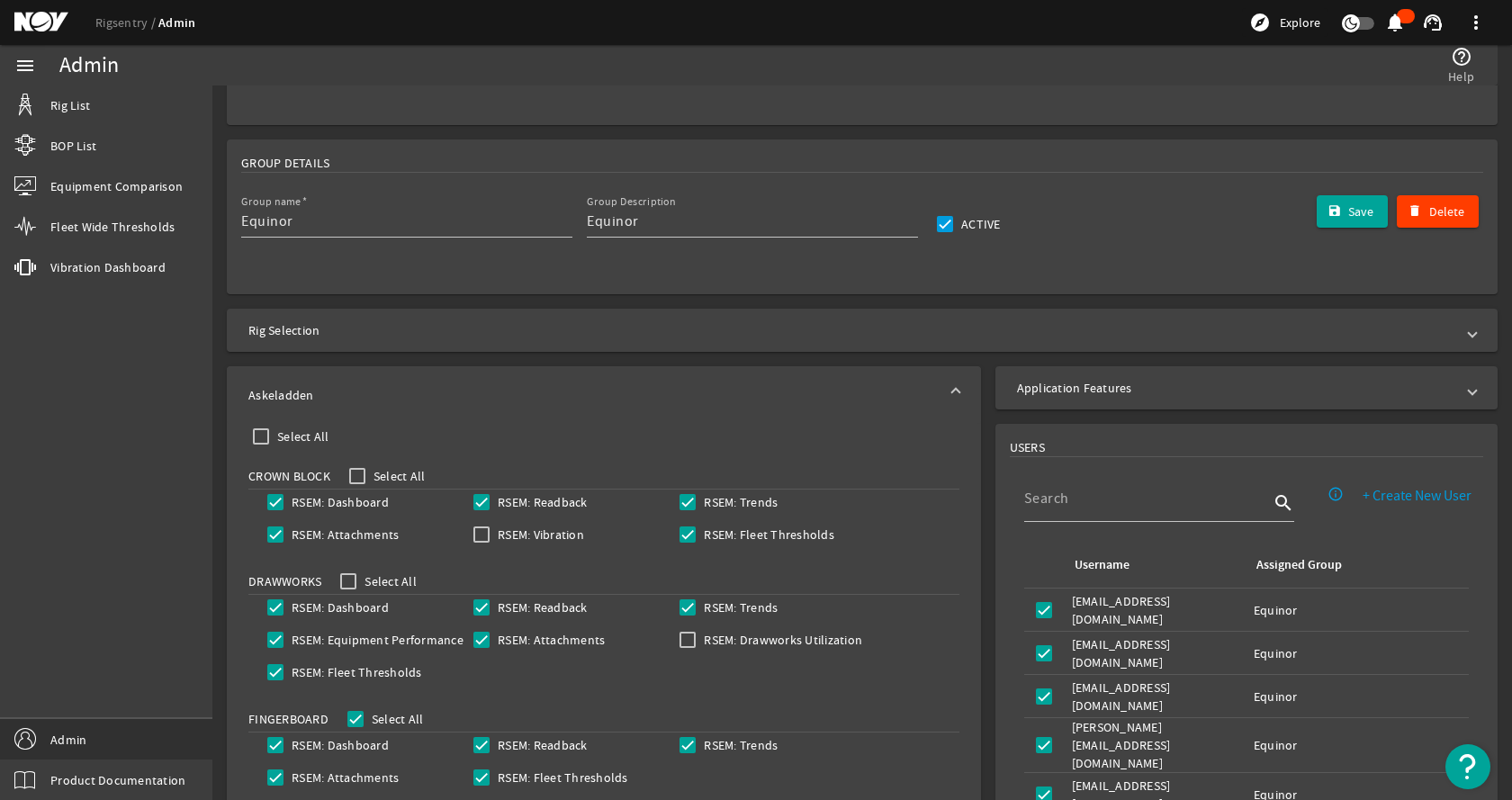
click at [543, 398] on mat-panel-title "Askeladden" at bounding box center [593, 395] width 690 height 18
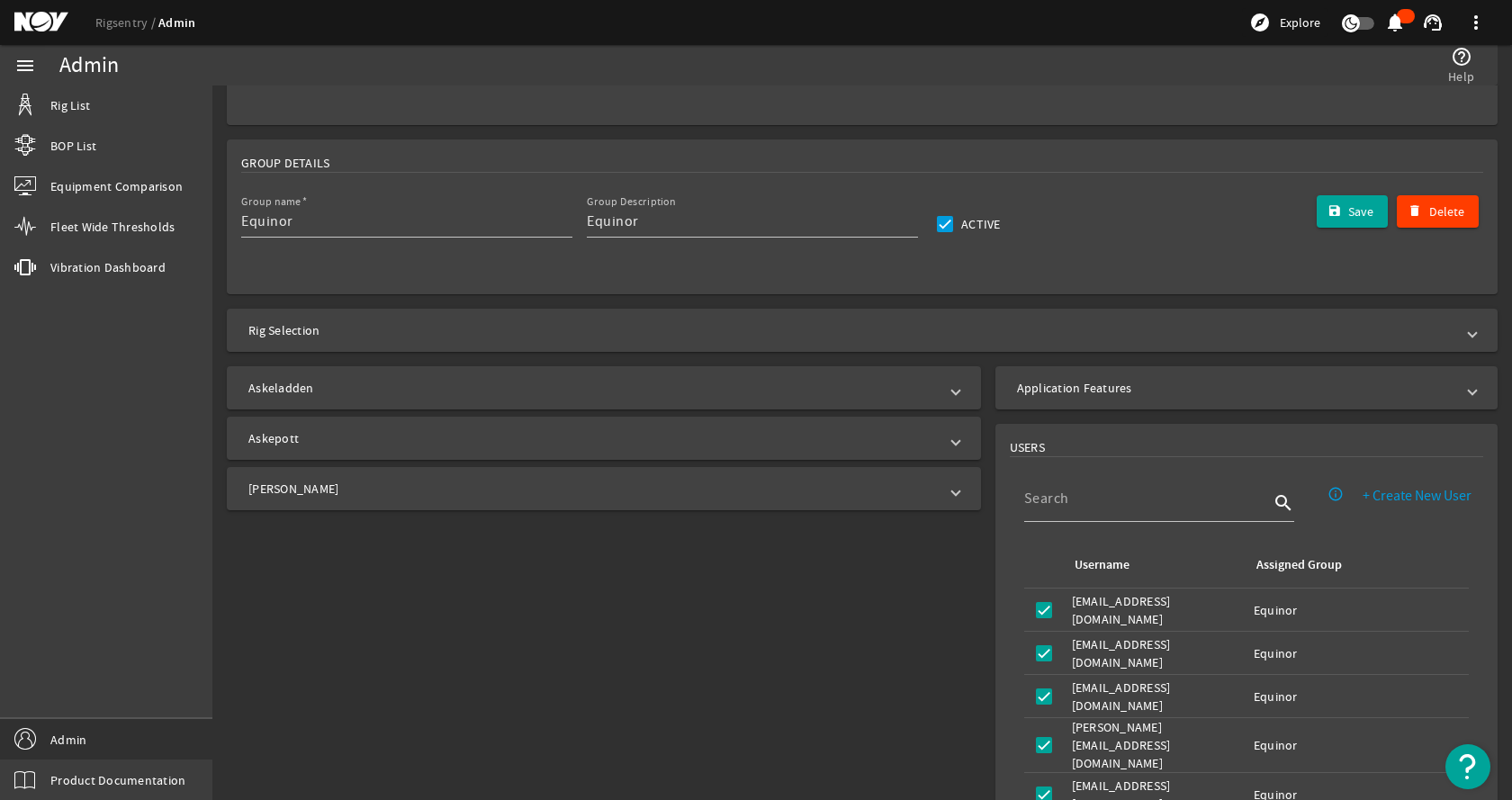
click at [517, 515] on div "Askeladden Select All Crown Block Select All RSEM: Dashboard RSEM: Readback RSE…" at bounding box center [600, 761] width 776 height 805
click at [81, 95] on link "Rig List" at bounding box center [106, 105] width 213 height 40
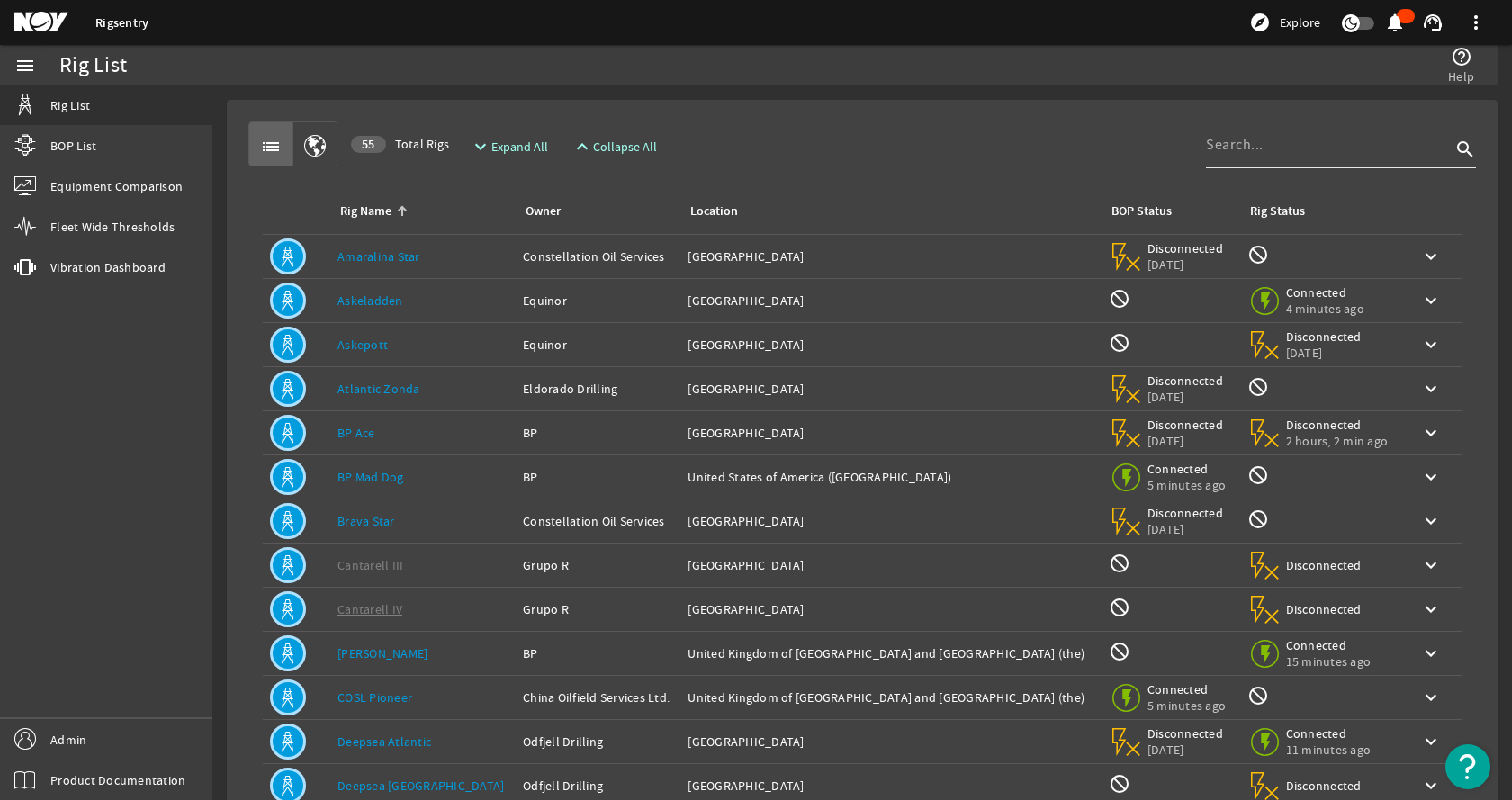
click at [1310, 126] on div at bounding box center [1328, 145] width 245 height 47
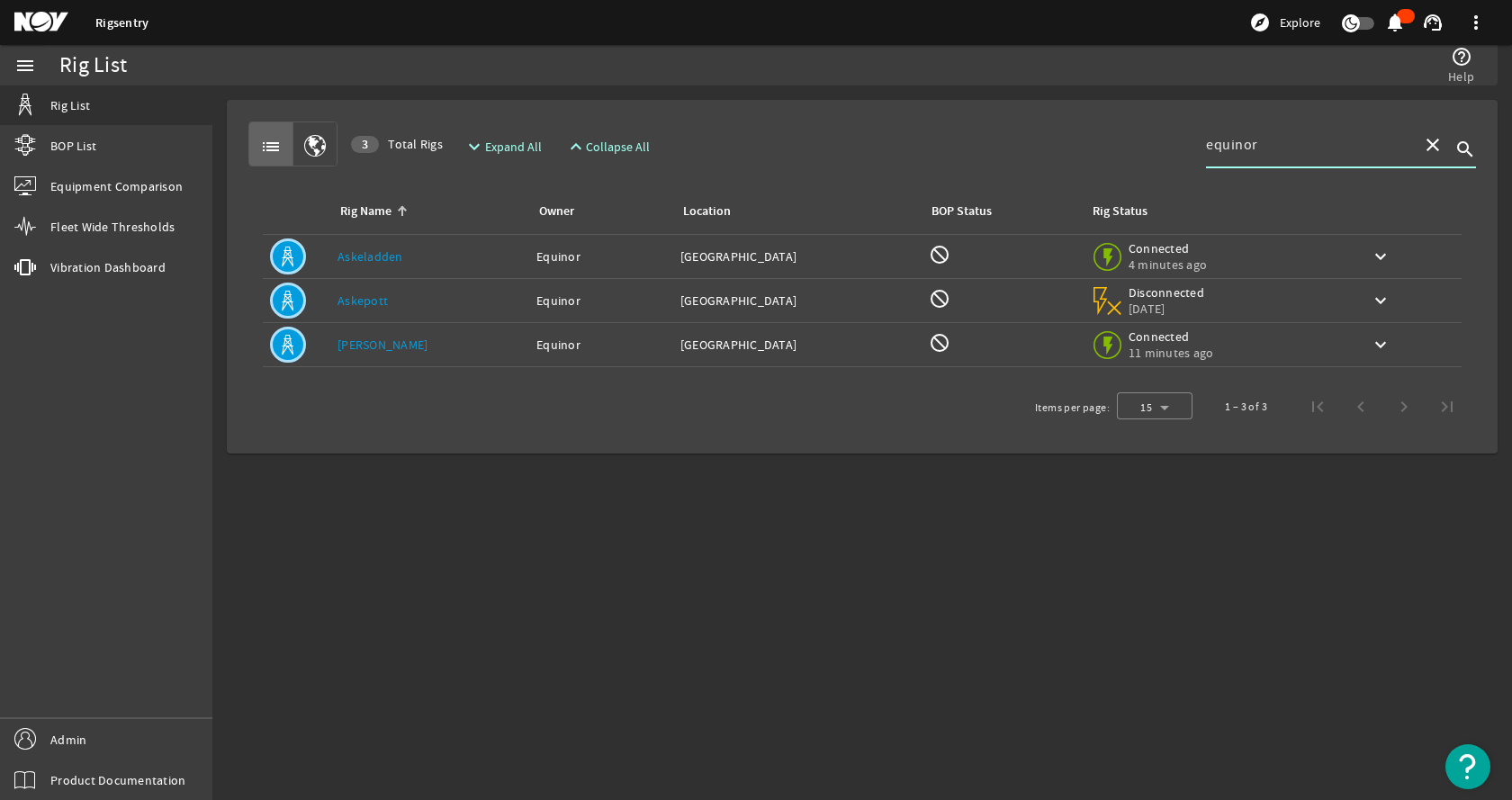
type input "equinor"
click at [961, 122] on div "list 3 Total Rigs expand_more Expand All expand_less Collapse All equinor close…" at bounding box center [862, 144] width 1228 height 45
click at [491, 145] on span "Expand All" at bounding box center [513, 146] width 57 height 18
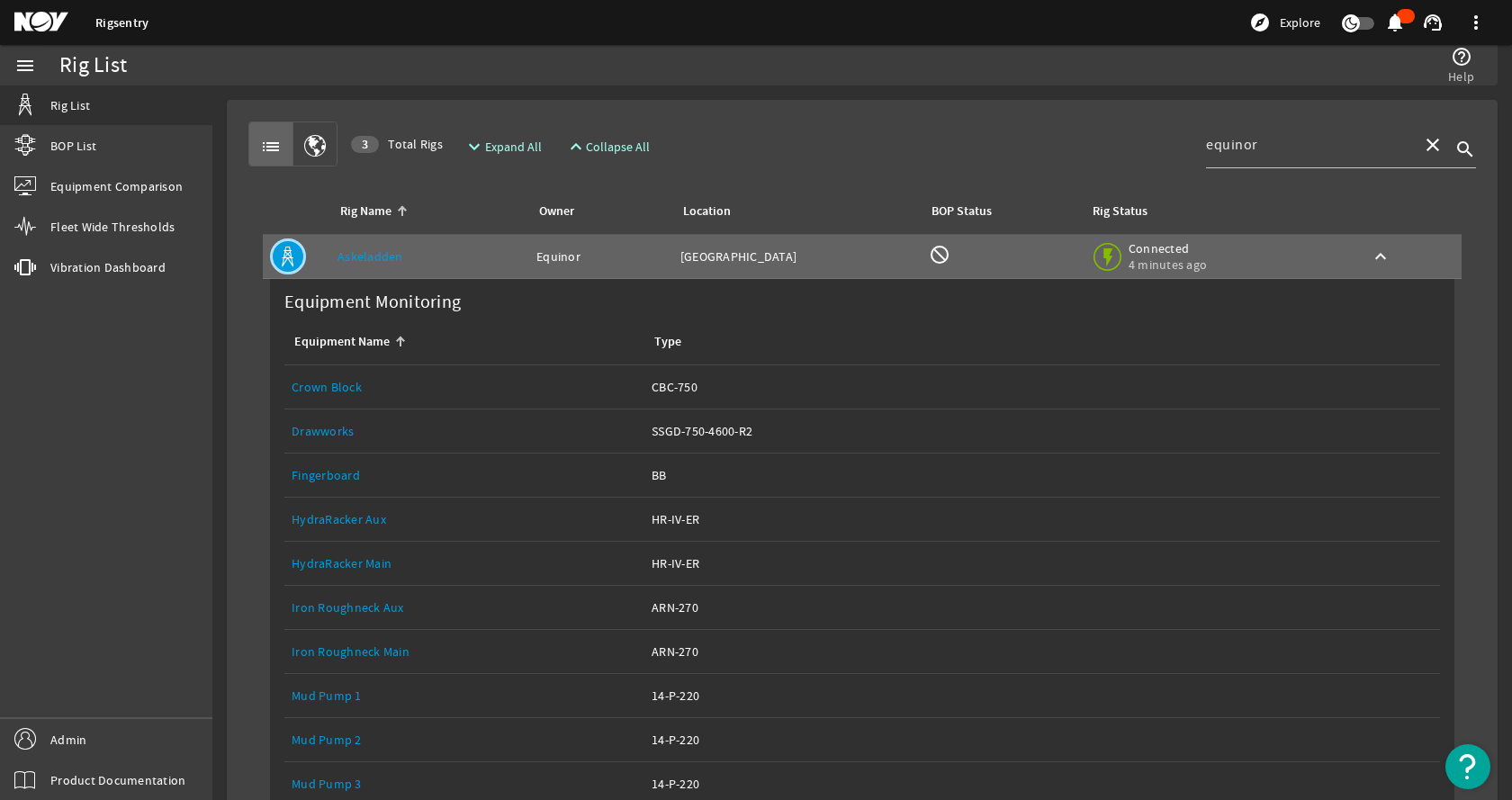
click at [636, 146] on span "Collapse All" at bounding box center [618, 146] width 64 height 18
click at [823, 134] on div "list 3 Total Rigs expand_more Expand All expand_less Collapse All equinor close…" at bounding box center [862, 144] width 1228 height 45
click at [777, 133] on div "list 3 Total Rigs expand_more Expand All expand_less Collapse All equinor close…" at bounding box center [862, 144] width 1228 height 45
click at [616, 152] on span "Collapse All" at bounding box center [618, 146] width 64 height 18
click at [842, 139] on div "list 3 Total Rigs expand_more Expand All expand_less Collapse All equinor close…" at bounding box center [862, 144] width 1228 height 45
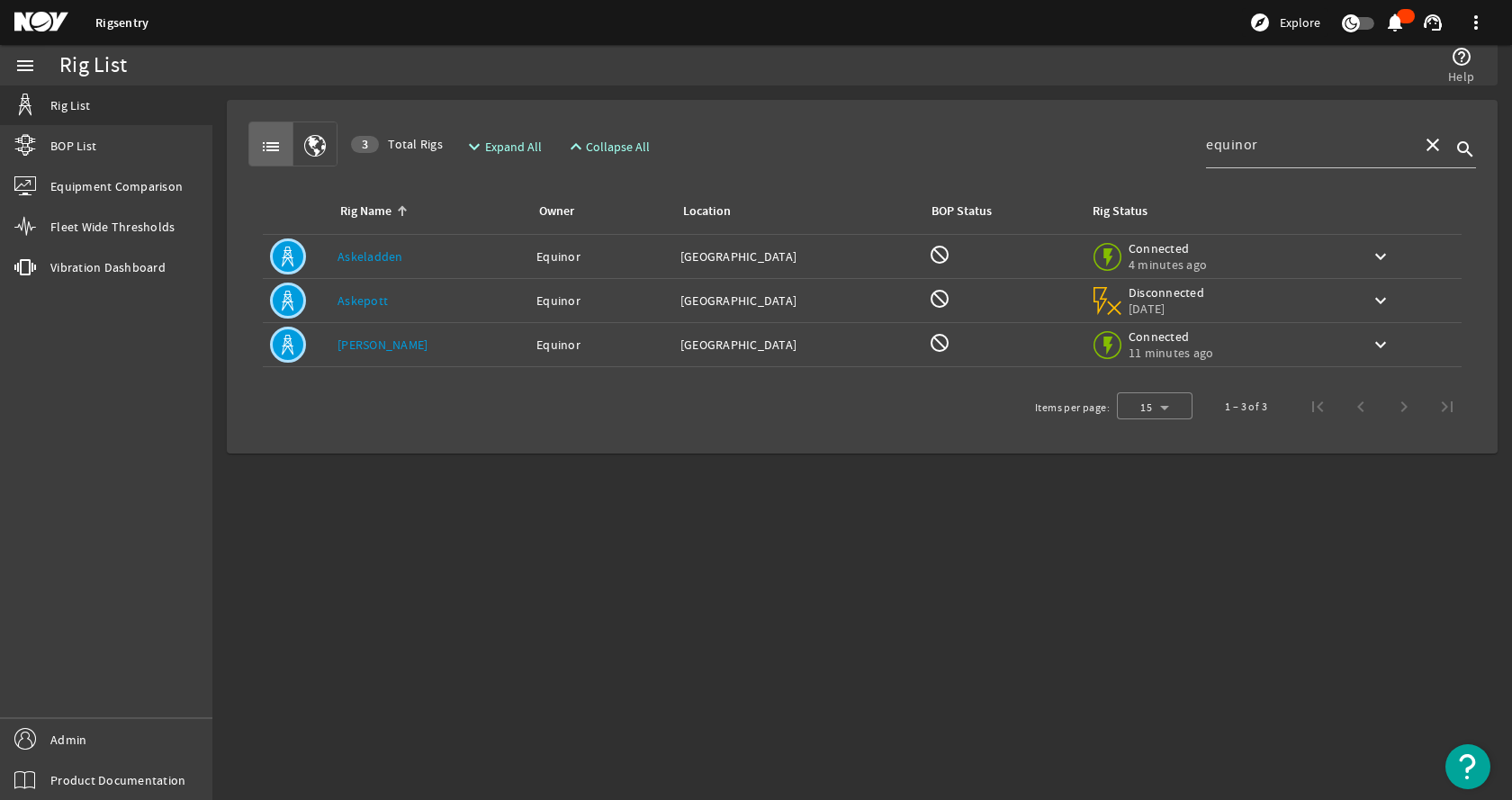
click at [981, 144] on div "list 3 Total Rigs expand_more Expand All expand_less Collapse All equinor close…" at bounding box center [862, 144] width 1228 height 45
click at [661, 504] on mat-sidenav-content "Rig List help_outline Help list 3 Total Rigs expand_more Expand All expand_less…" at bounding box center [862, 443] width 1299 height 715
drag, startPoint x: 859, startPoint y: 553, endPoint x: 1104, endPoint y: 255, distance: 385.8
click at [866, 547] on mat-sidenav-content "Rig List help_outline Help list 3 Total Rigs expand_more Expand All expand_less…" at bounding box center [862, 443] width 1299 height 715
click at [1426, 145] on mat-icon "close" at bounding box center [1433, 144] width 21 height 21
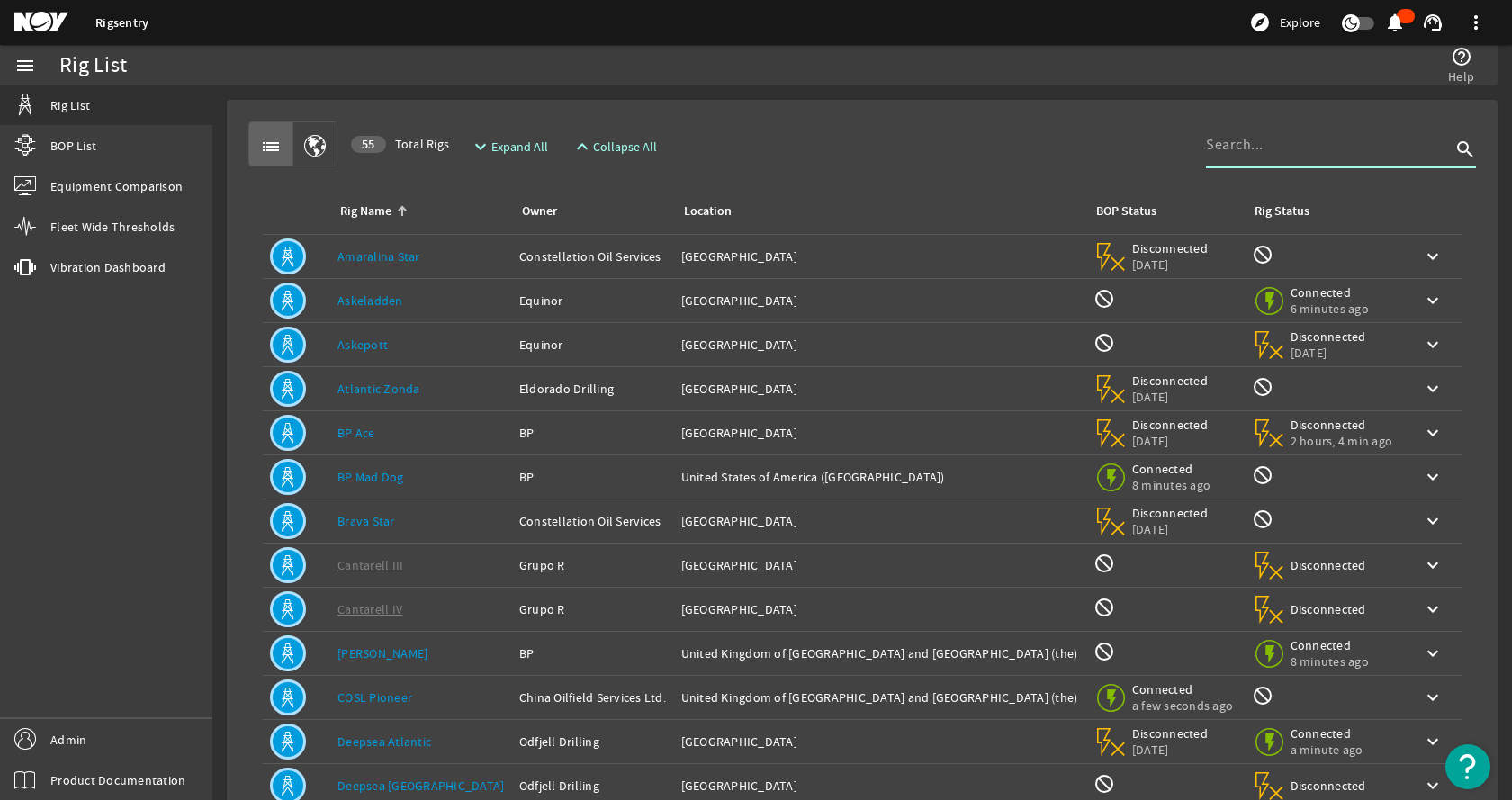
click at [1284, 153] on input at bounding box center [1328, 144] width 245 height 21
type input "odjfell"
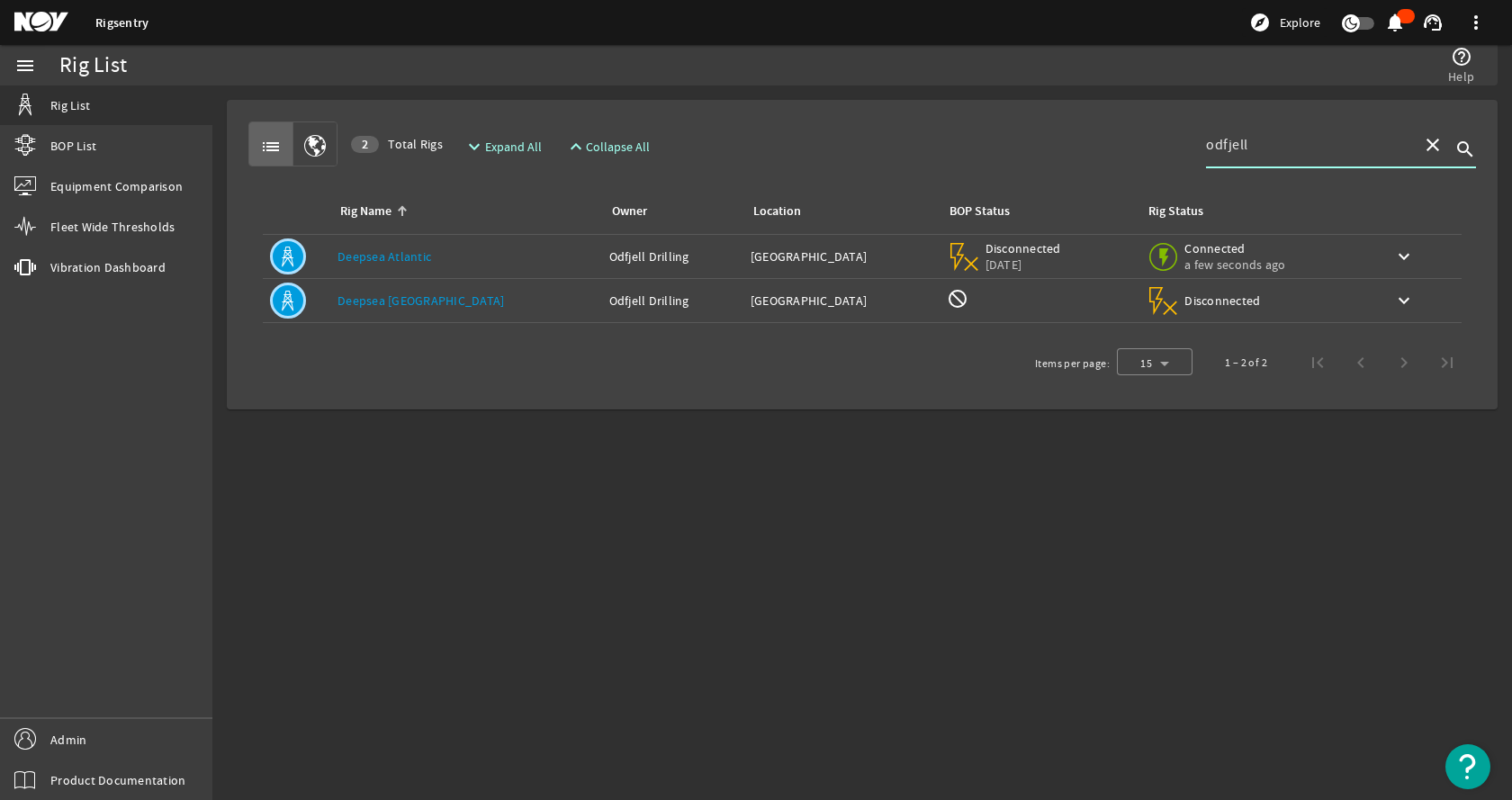
click at [610, 301] on div "Owner: Odfjell Drilling" at bounding box center [673, 300] width 127 height 18
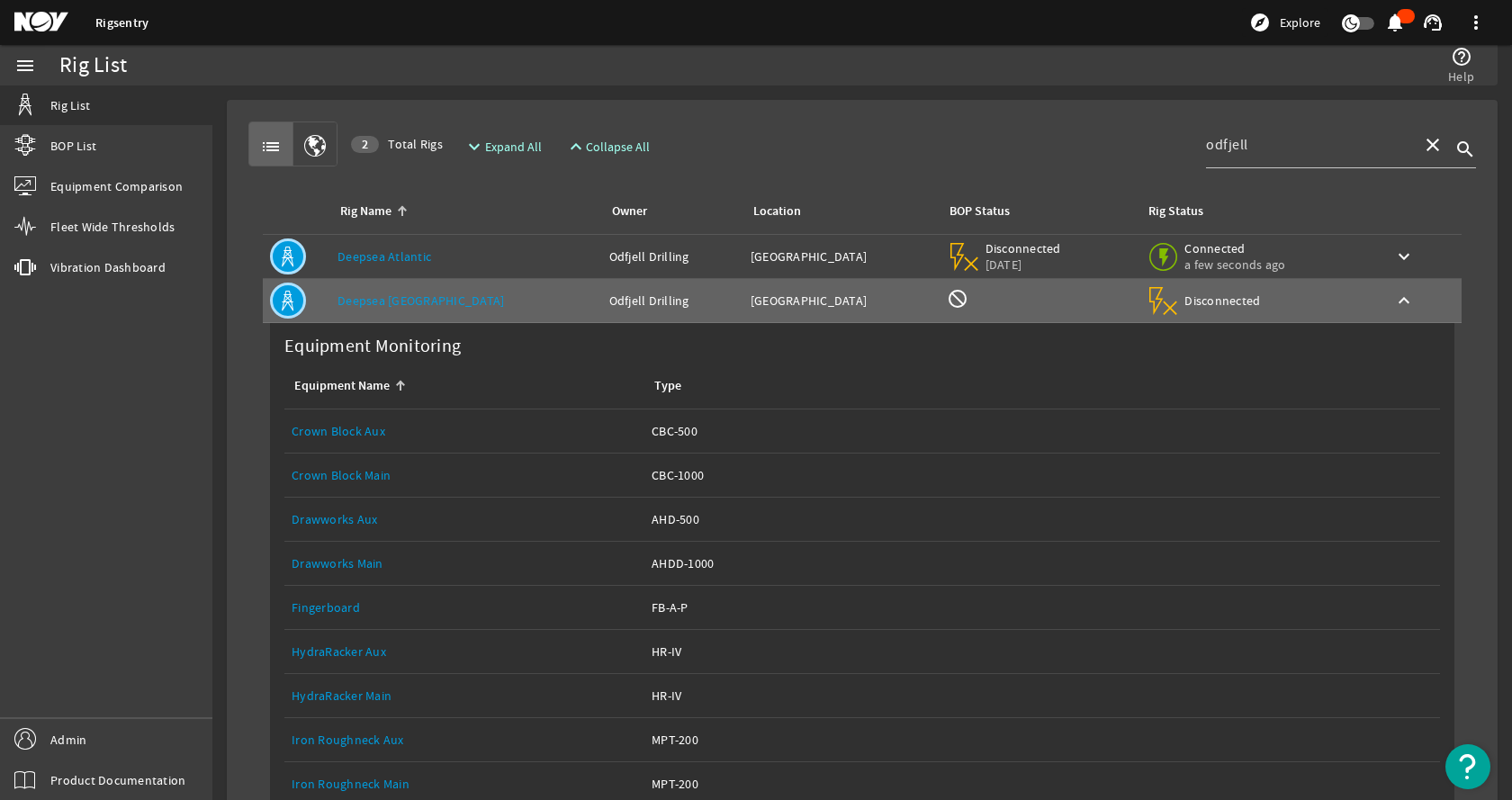
click at [602, 243] on td "Owner: Odfjell Drilling" at bounding box center [672, 257] width 141 height 44
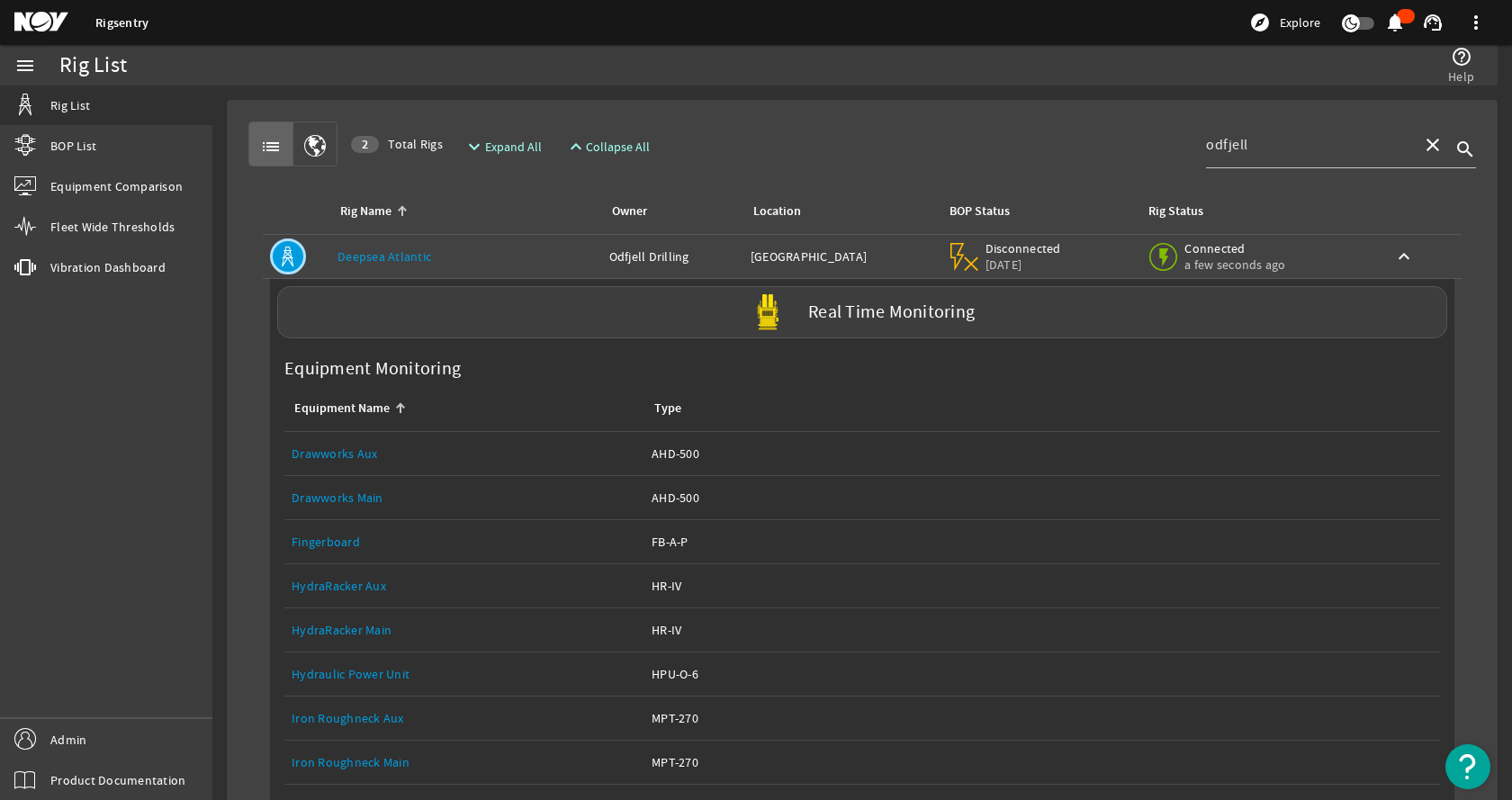
click at [602, 243] on td "Owner: Odfjell Drilling" at bounding box center [672, 257] width 141 height 44
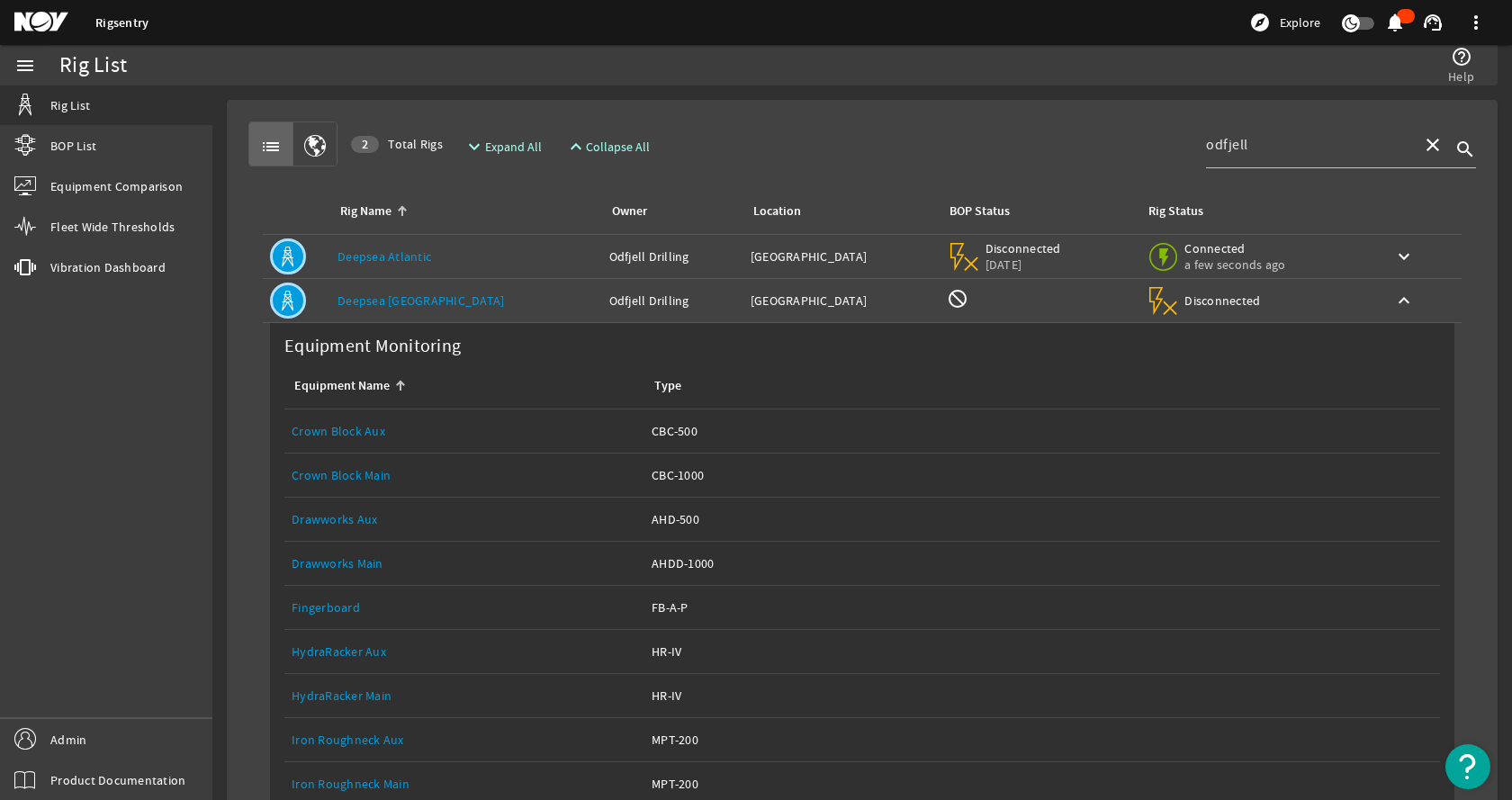
click at [602, 291] on td "Owner: Odfjell Drilling" at bounding box center [672, 300] width 141 height 44
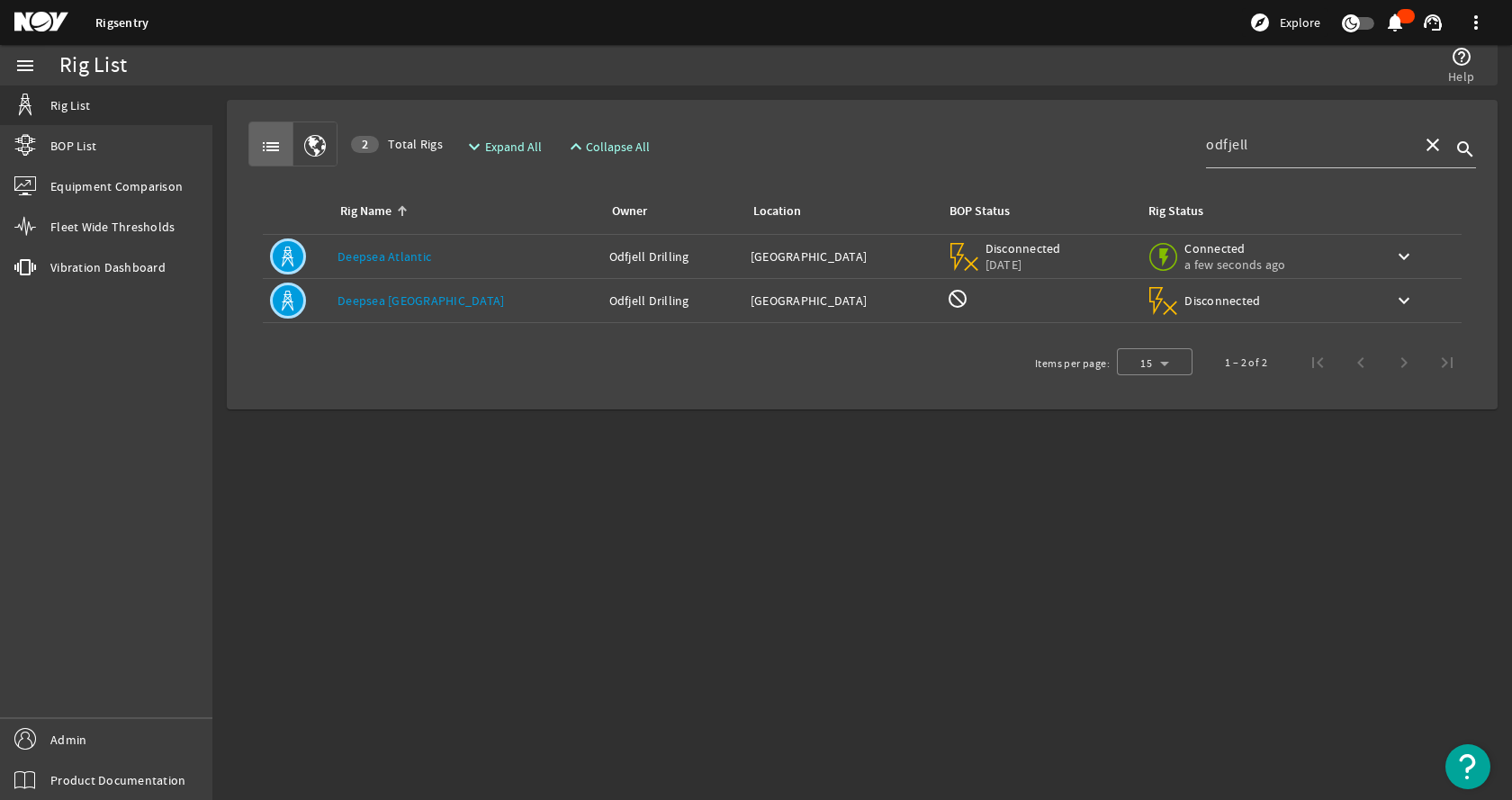
click at [834, 151] on div "list 2 Total Rigs expand_more Expand All expand_less Collapse All odfjell close…" at bounding box center [862, 144] width 1228 height 45
click at [652, 458] on mat-sidenav-content "Rig List help_outline Help list 2 Total Rigs expand_more Expand All expand_less…" at bounding box center [862, 443] width 1299 height 715
click at [479, 264] on div "Rig Name: Deepsea Atlantic" at bounding box center [466, 257] width 258 height 18
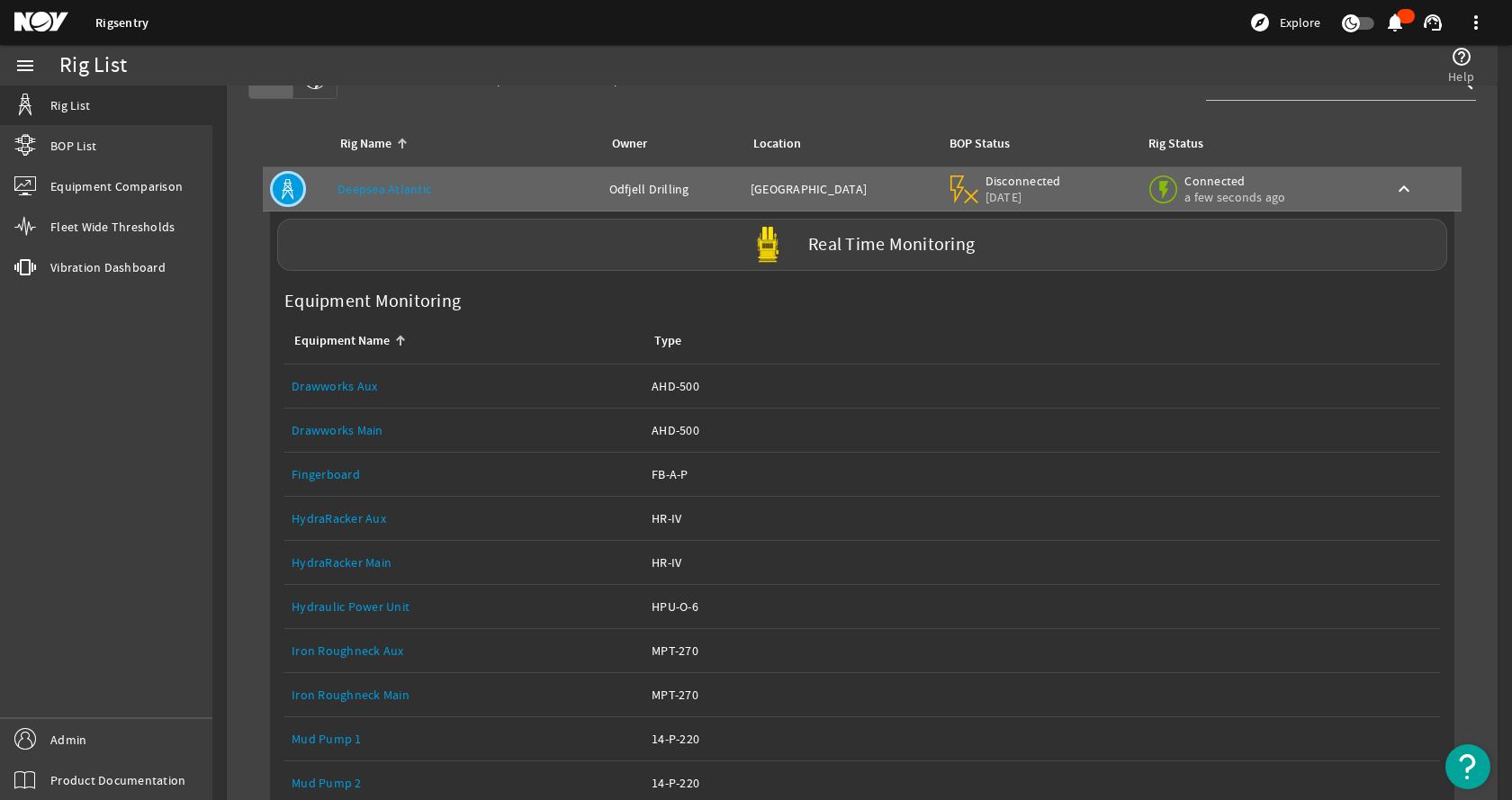
scroll to position [64, 0]
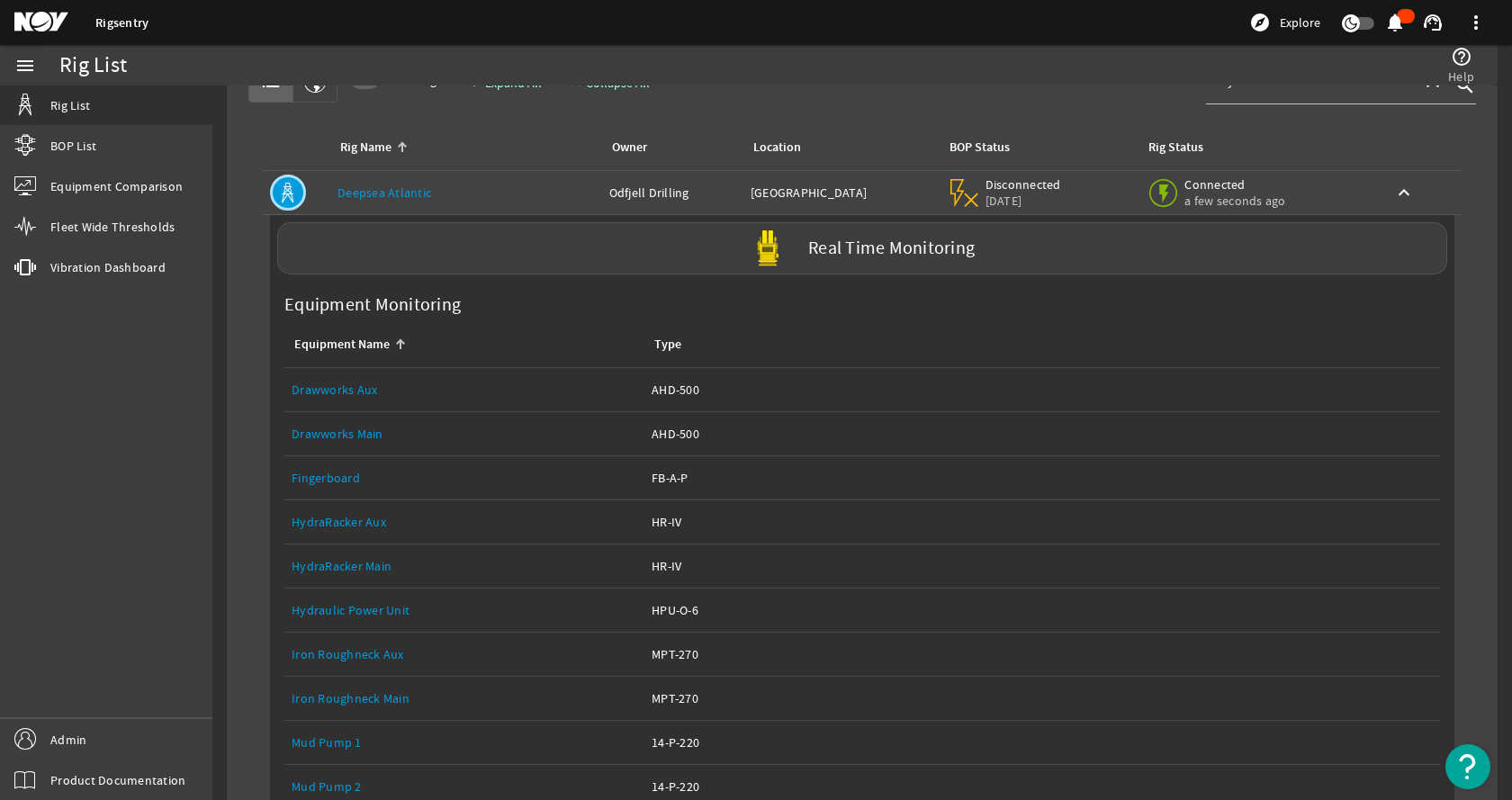
click at [507, 195] on div "Rig Name: Deepsea Atlantic" at bounding box center [466, 192] width 258 height 18
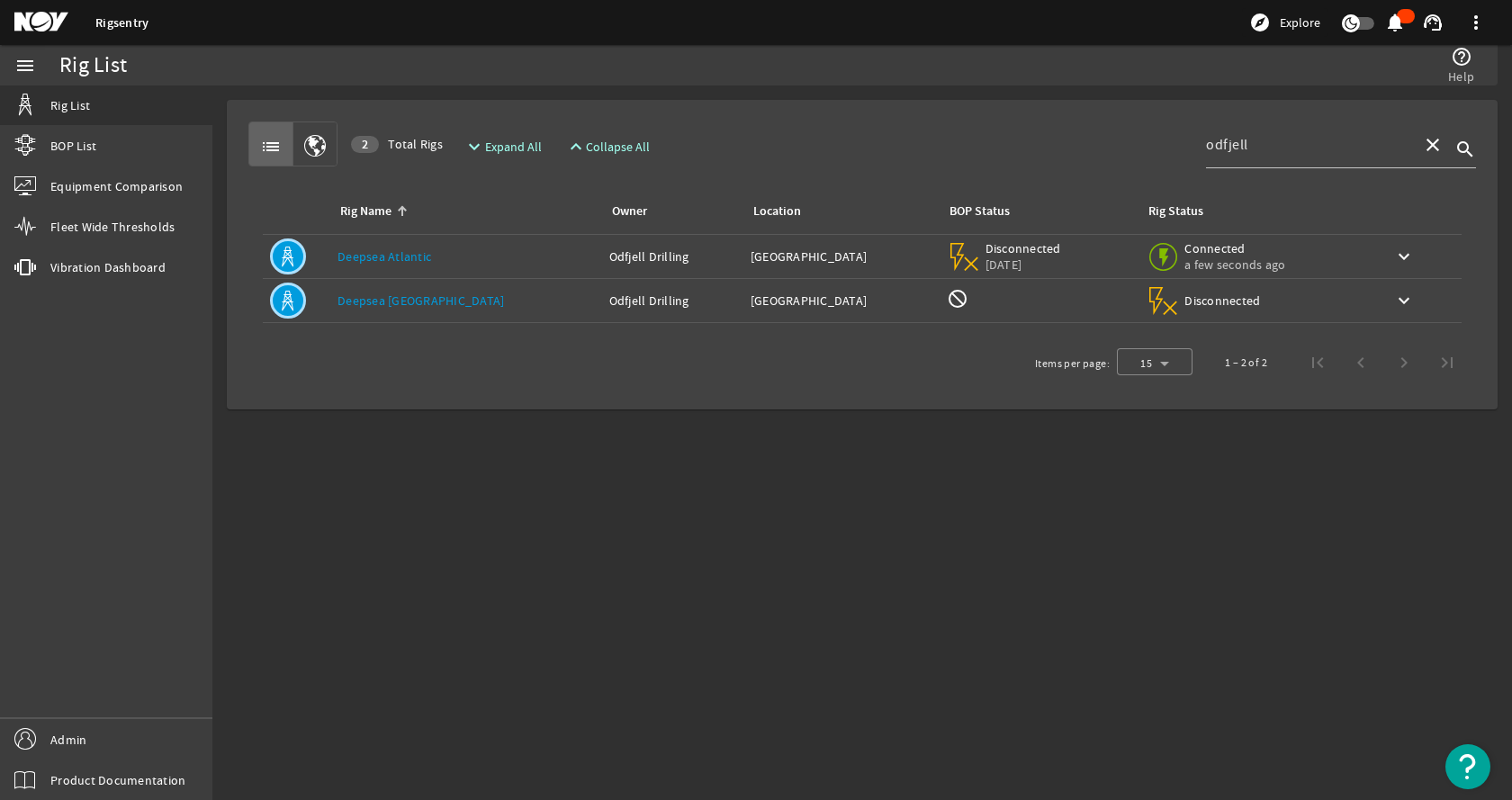
scroll to position [0, 0]
click at [435, 297] on link "Deepsea [GEOGRAPHIC_DATA]" at bounding box center [420, 300] width 167 height 17
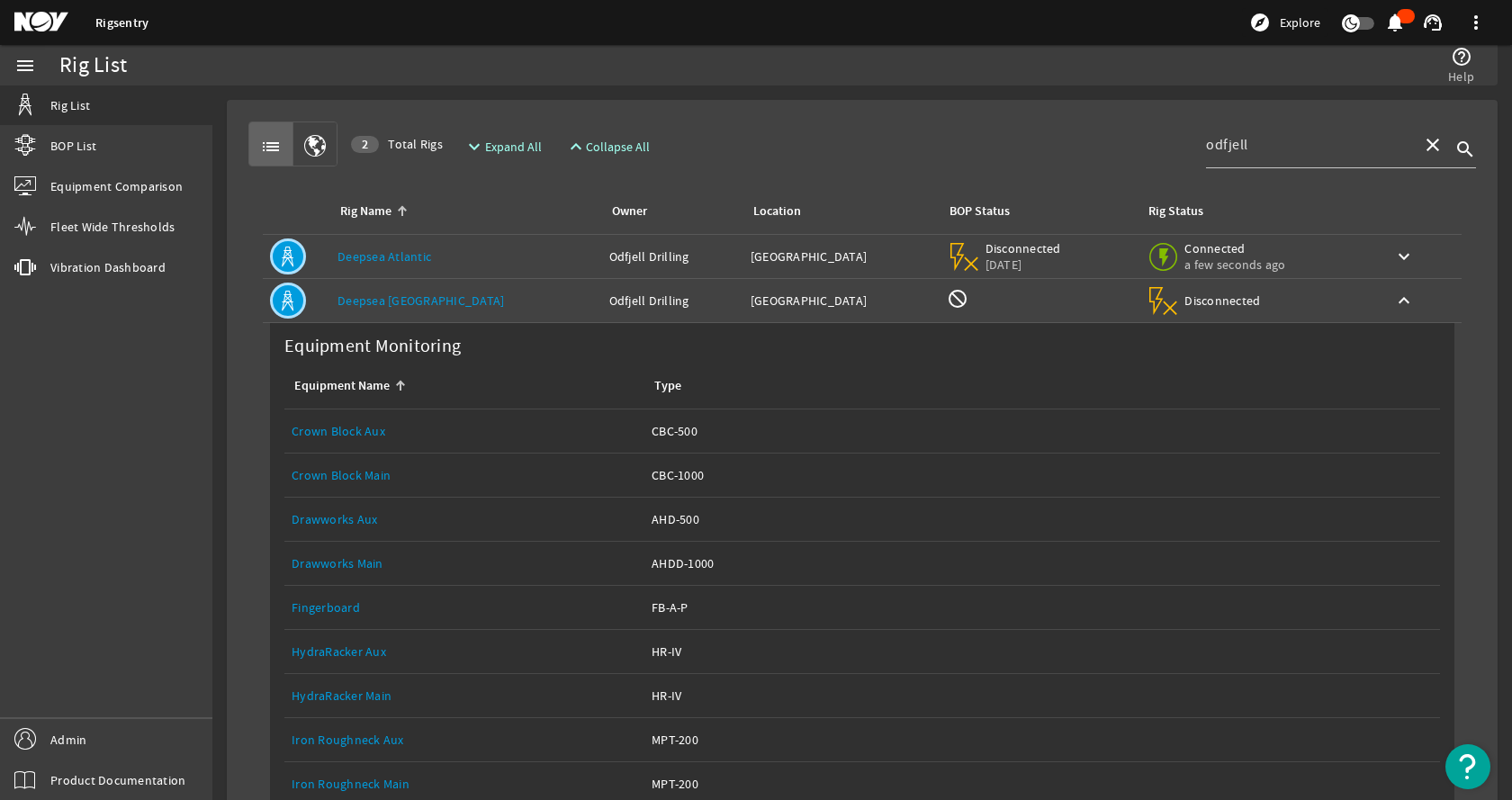
click at [524, 301] on div "Rig Name: Deepsea Stavanger" at bounding box center [466, 300] width 258 height 18
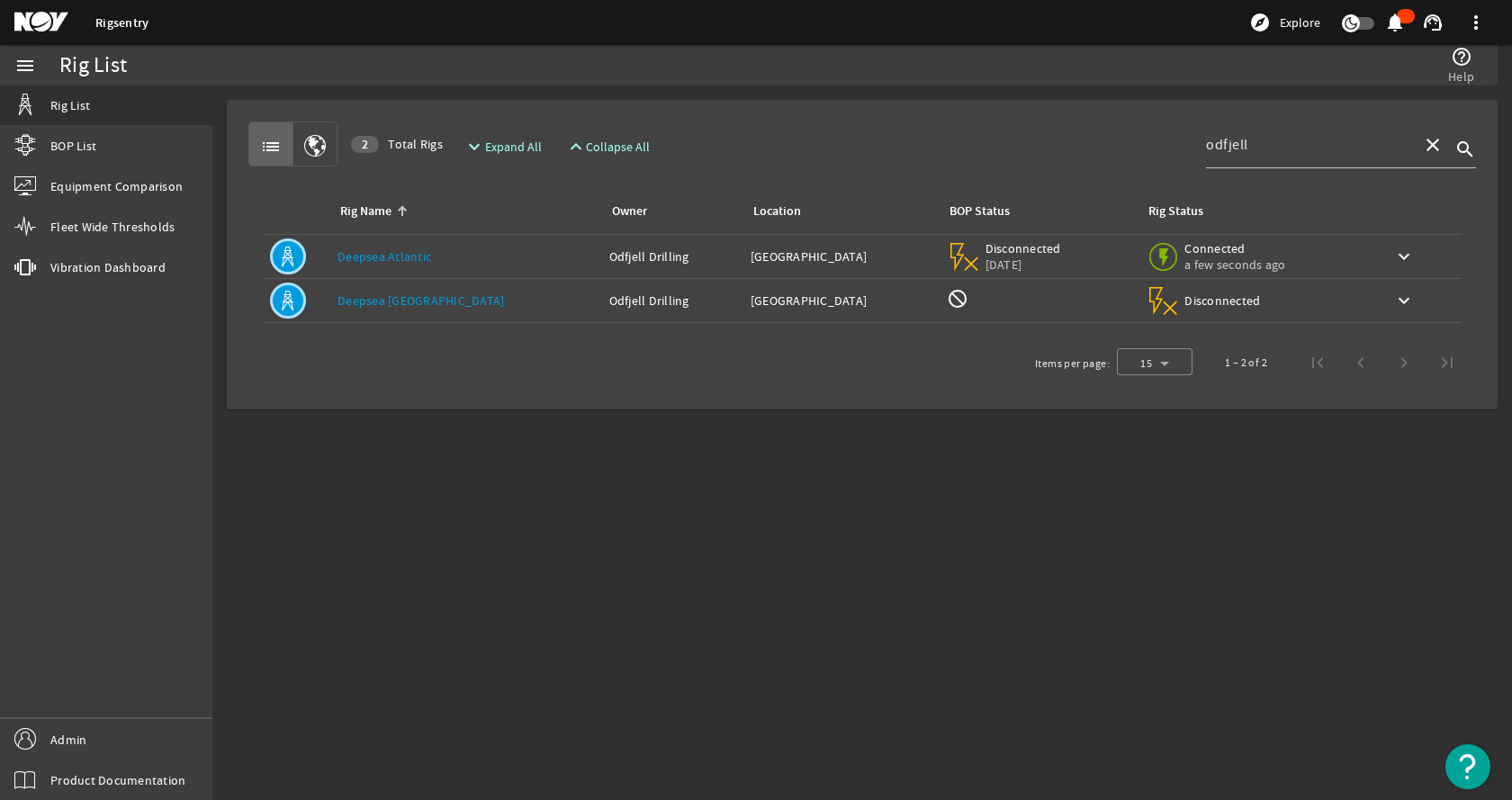
click at [487, 251] on div "Rig Name: Deepsea Atlantic" at bounding box center [466, 257] width 258 height 18
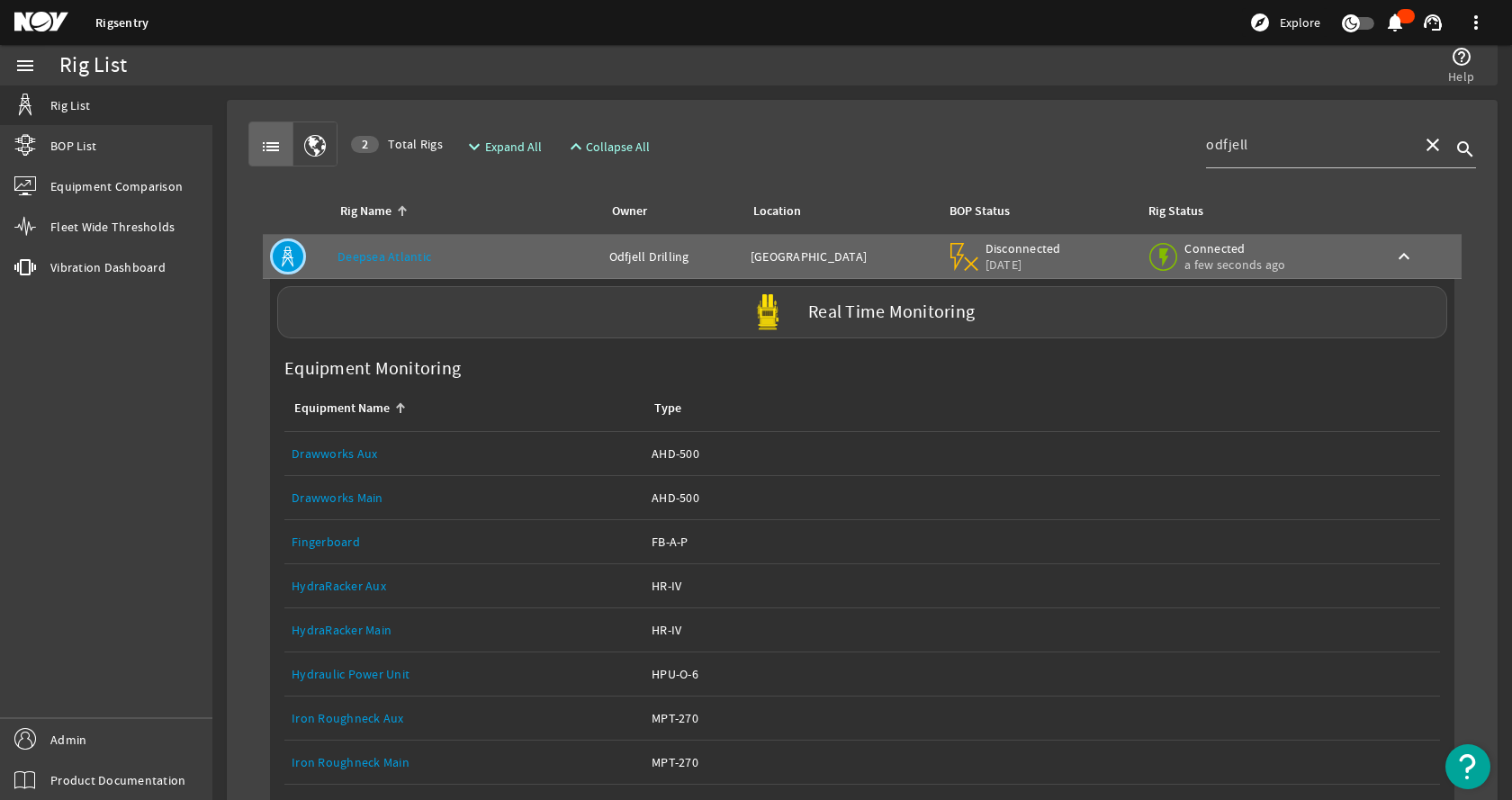
click at [1492, 266] on rigsentry-mat-card "list 2 Total Rigs expand_more Expand All expand_less Collapse All odfjell close…" at bounding box center [862, 655] width 1299 height 1139
drag, startPoint x: 1150, startPoint y: 143, endPoint x: 1094, endPoint y: 144, distance: 56.0
click at [1094, 144] on div "list 2 Total Rigs expand_more Expand All expand_less Collapse All odfjell close…" at bounding box center [862, 144] width 1228 height 45
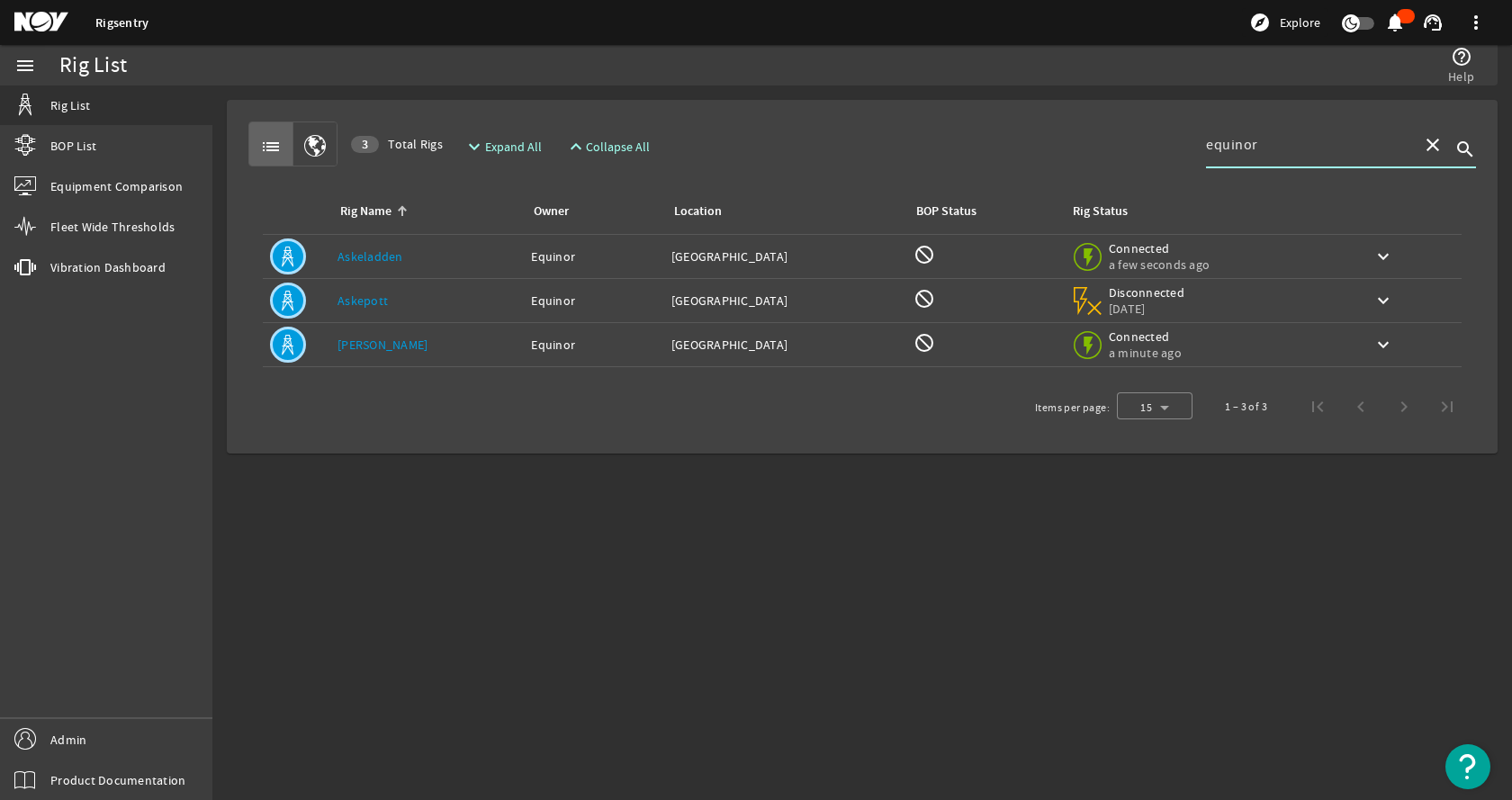
type input "equinor"
click at [436, 260] on div "Rig Name: Askeladden" at bounding box center [427, 257] width 179 height 18
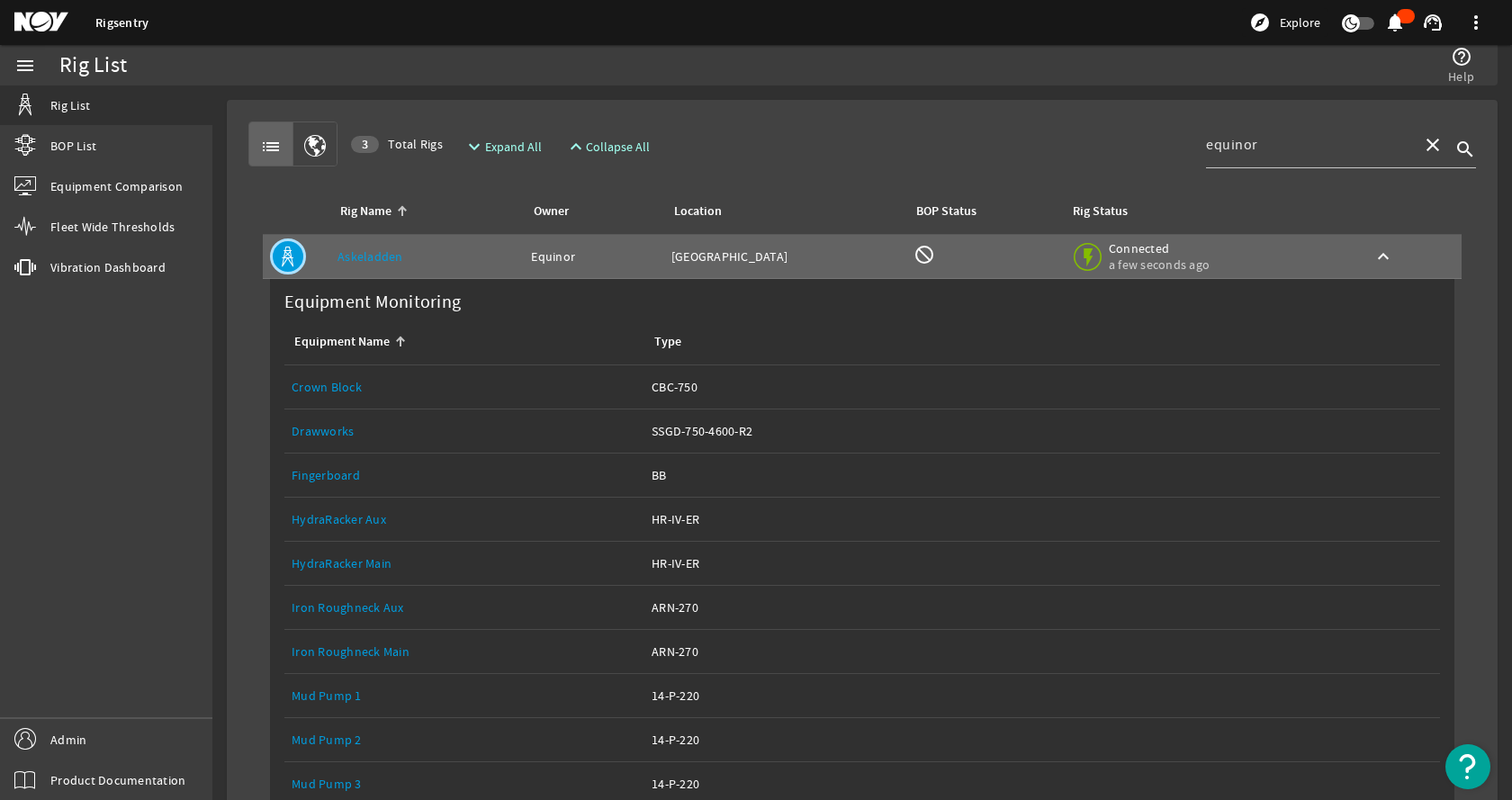
click at [933, 116] on div "list 3 Total Rigs expand_more Expand All expand_less Collapse All equinor close…" at bounding box center [861, 621] width 1242 height 1015
